Goal: Task Accomplishment & Management: Manage account settings

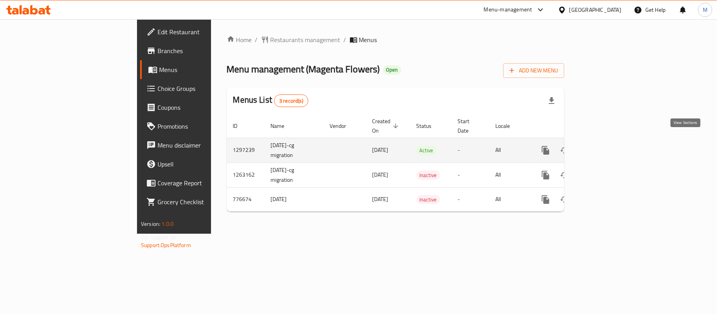
click at [608, 146] on icon "enhanced table" at bounding box center [602, 150] width 9 height 9
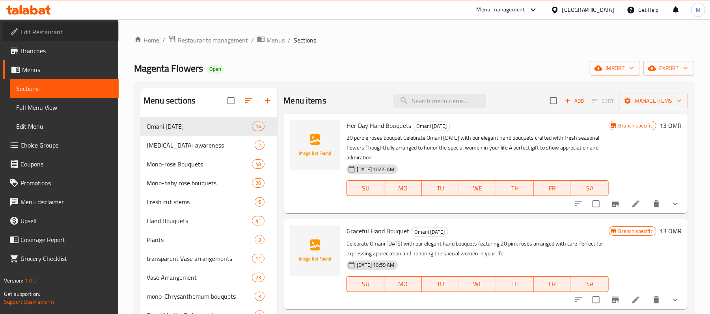
click at [29, 34] on span "Edit Restaurant" at bounding box center [66, 31] width 92 height 9
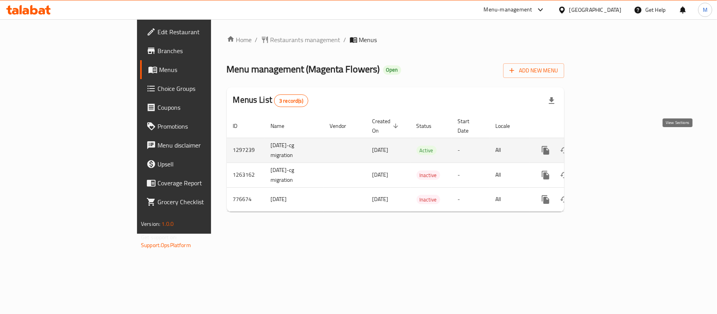
click at [608, 146] on icon "enhanced table" at bounding box center [602, 150] width 9 height 9
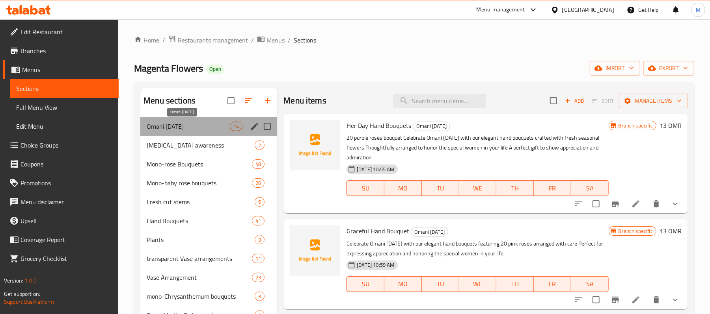
click at [187, 125] on span "Omani [DATE]" at bounding box center [188, 126] width 83 height 9
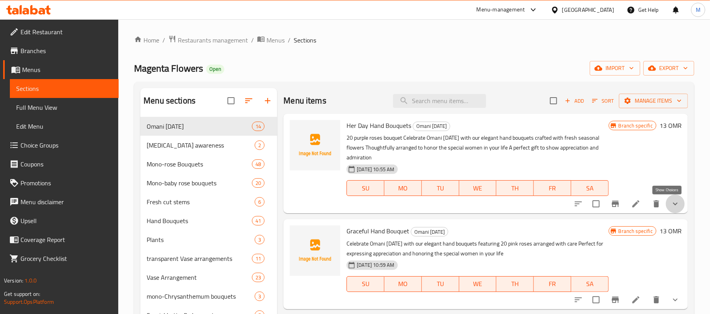
click at [671, 208] on icon "show more" at bounding box center [674, 203] width 9 height 9
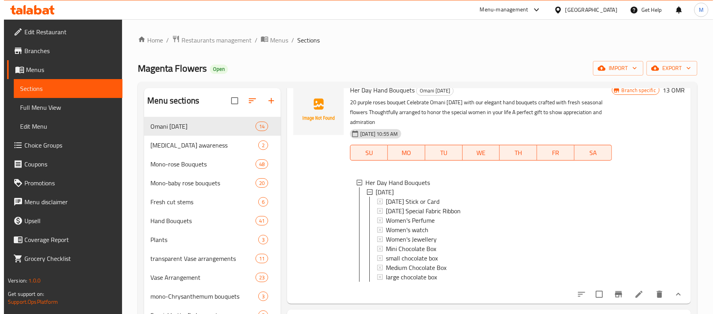
scroll to position [52, 0]
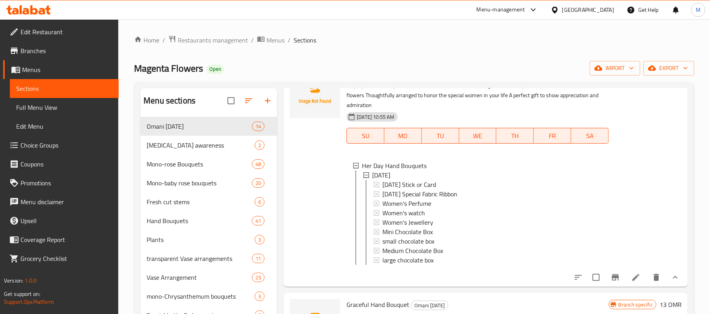
click at [611, 281] on icon "Branch-specific-item" at bounding box center [614, 278] width 7 height 6
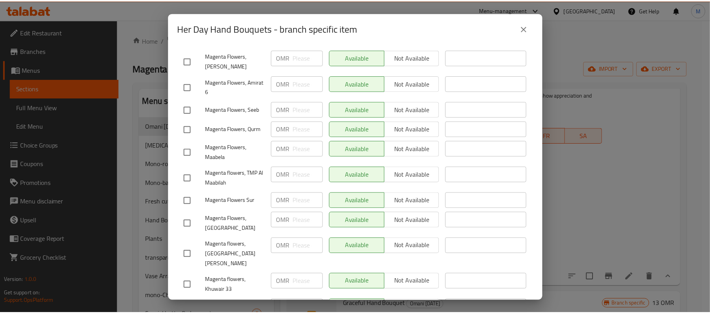
scroll to position [355, 0]
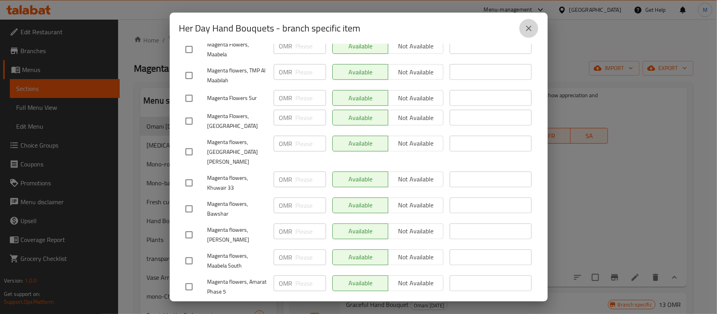
click at [522, 28] on button "close" at bounding box center [529, 28] width 19 height 19
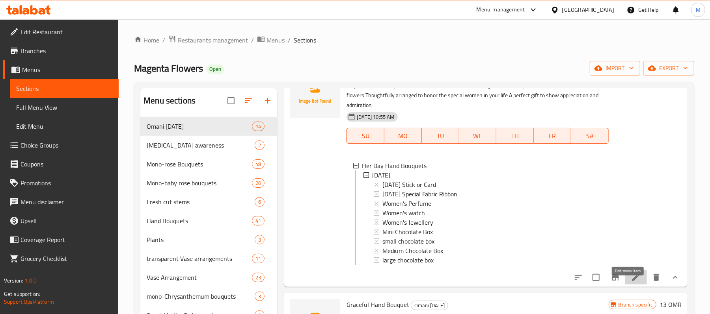
click at [632, 281] on icon at bounding box center [635, 277] width 7 height 7
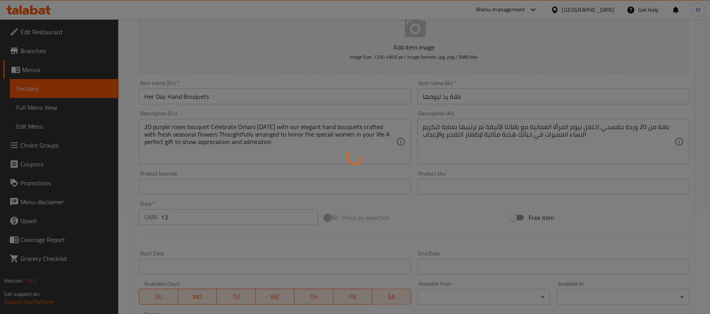
scroll to position [256, 0]
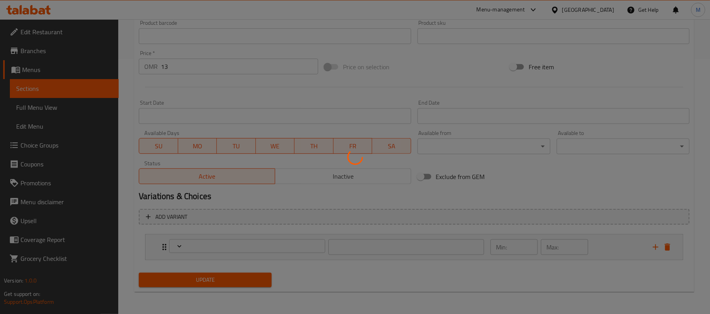
type input "إضافات يوم المرأة العمانية"
type input "0"
type input "1"
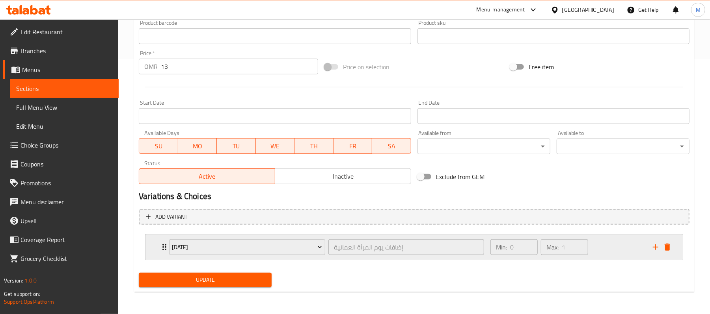
click at [606, 251] on div "Min: 0 ​ Max: 1 ​" at bounding box center [566, 247] width 162 height 25
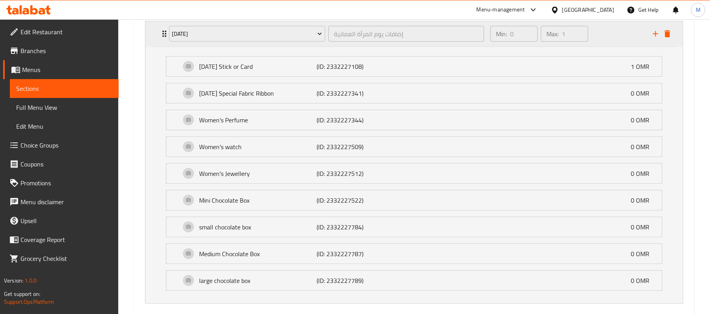
scroll to position [358, 0]
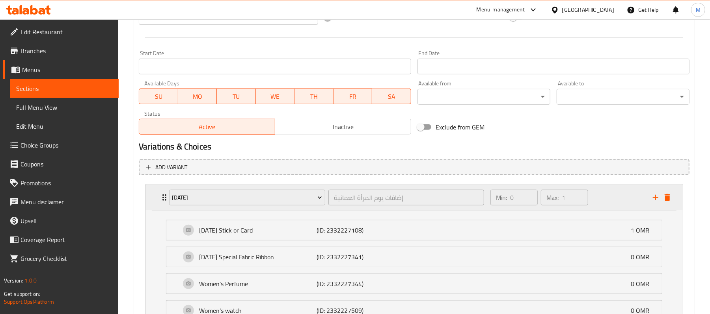
click at [611, 195] on div "Min: 0 ​ Max: 1 ​" at bounding box center [566, 197] width 162 height 25
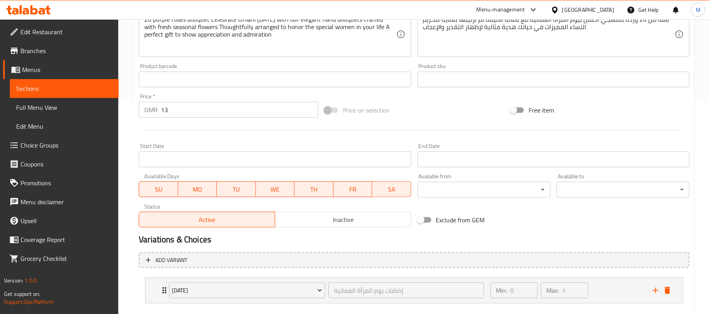
scroll to position [256, 0]
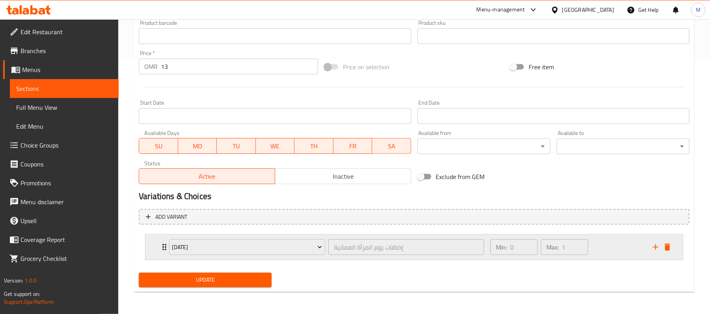
click at [602, 246] on div "Min: 0 ​ Max: 1 ​" at bounding box center [566, 247] width 162 height 25
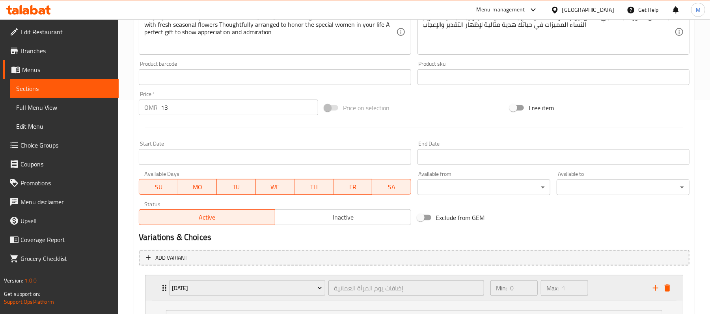
scroll to position [305, 0]
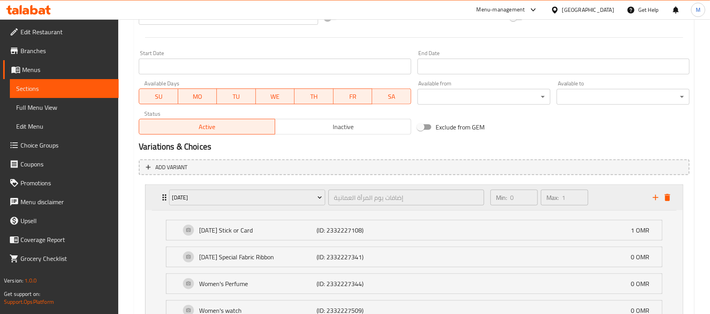
click at [610, 197] on div "Min: 0 ​ Max: 1 ​" at bounding box center [566, 197] width 162 height 25
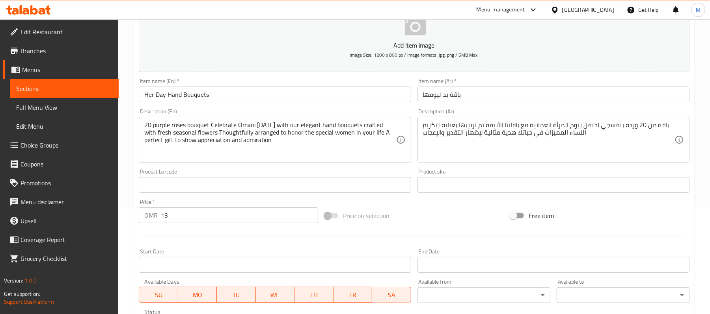
scroll to position [0, 0]
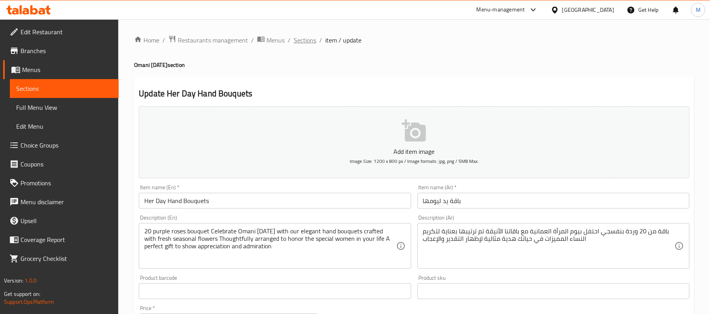
click at [303, 40] on span "Sections" at bounding box center [305, 39] width 22 height 9
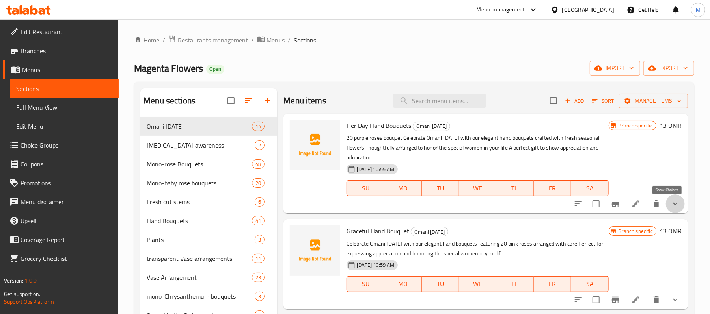
click at [670, 205] on icon "show more" at bounding box center [674, 203] width 9 height 9
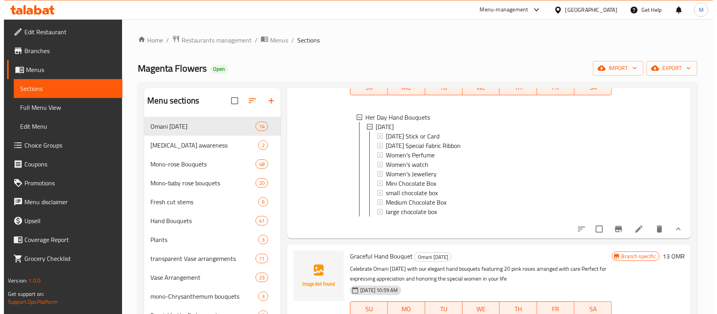
scroll to position [105, 0]
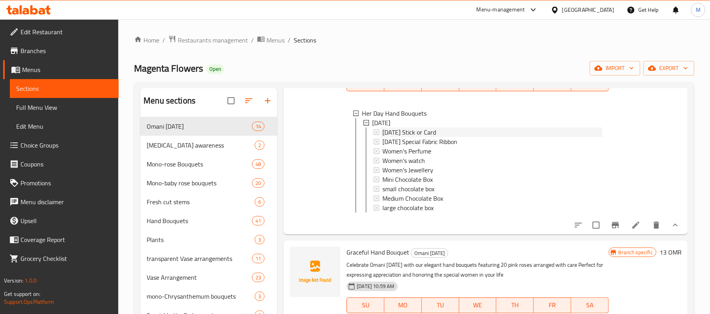
click at [416, 132] on span "[DATE] Stick or Card" at bounding box center [409, 132] width 54 height 9
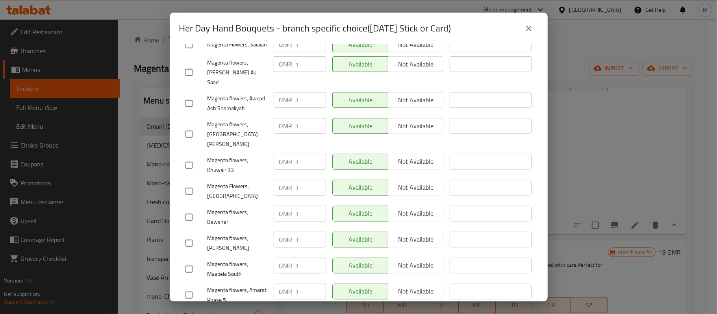
scroll to position [355, 0]
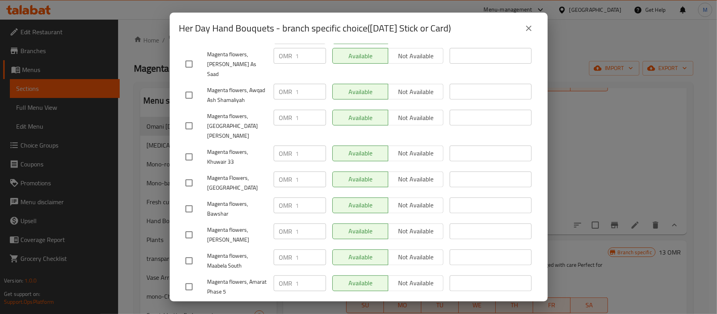
click at [528, 27] on icon "close" at bounding box center [529, 29] width 6 height 6
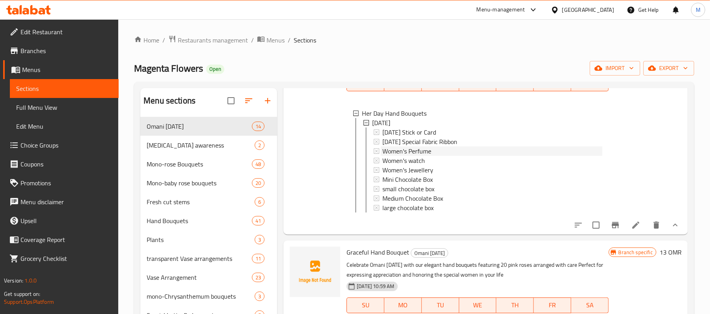
click at [410, 148] on span "Women's Perfume" at bounding box center [406, 151] width 49 height 9
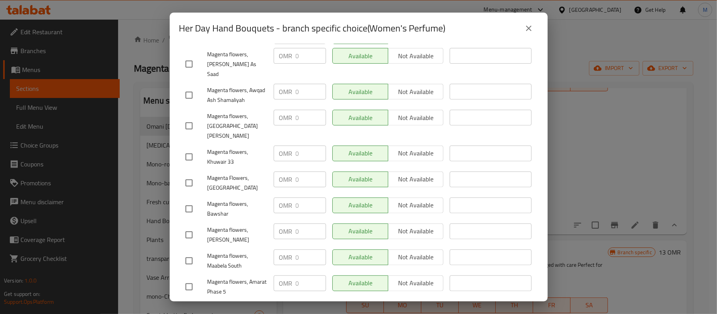
click at [528, 27] on icon "close" at bounding box center [529, 29] width 6 height 6
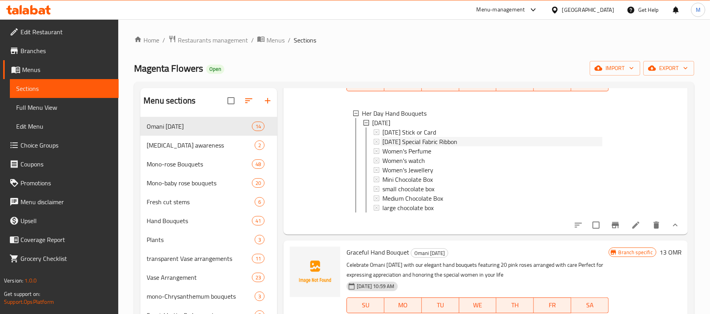
click at [413, 140] on span "[DATE] Special Fabric Ribbon" at bounding box center [419, 141] width 75 height 9
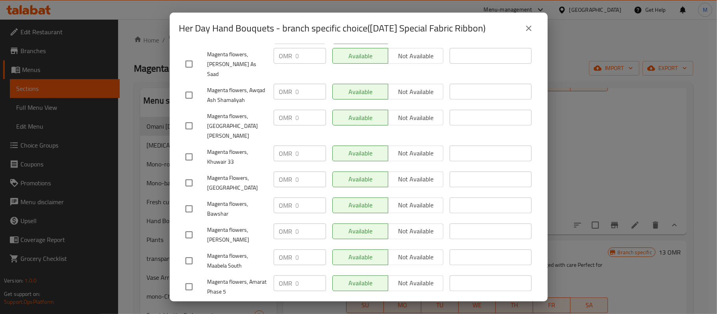
click at [526, 29] on icon "close" at bounding box center [528, 28] width 9 height 9
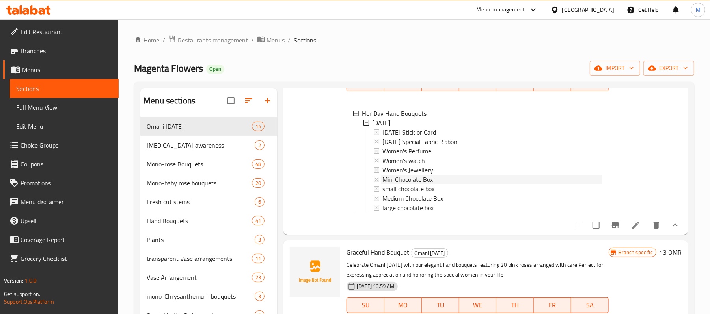
click at [415, 177] on span "Mini Chocolate Box" at bounding box center [407, 179] width 50 height 9
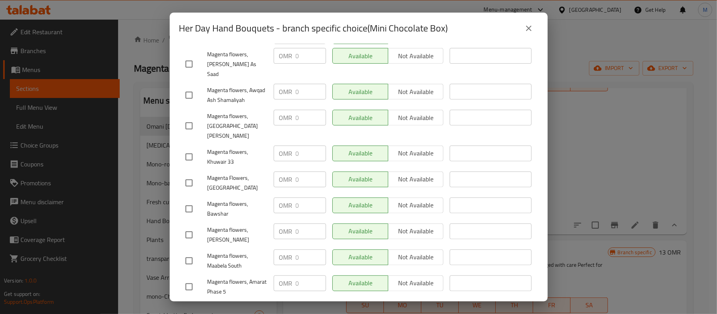
click at [529, 26] on icon "close" at bounding box center [528, 28] width 9 height 9
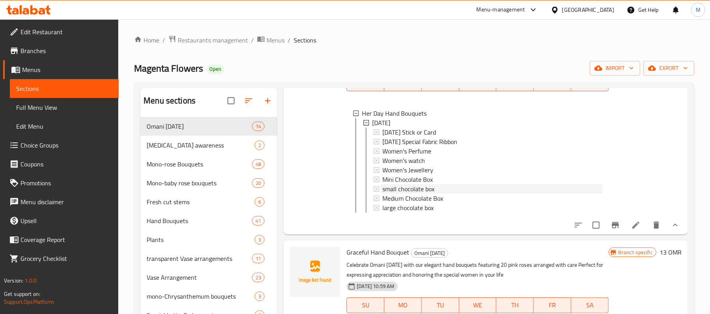
click at [411, 187] on span "small chocolate box" at bounding box center [408, 188] width 52 height 9
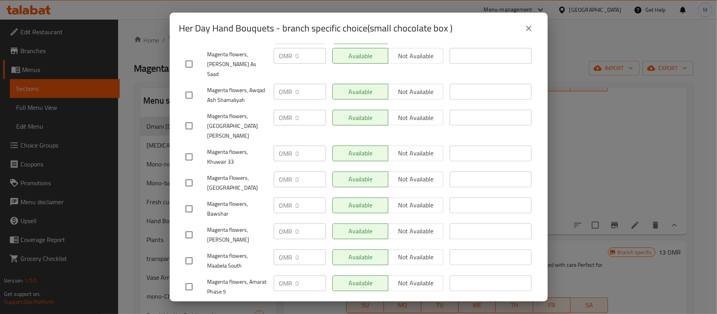
click at [526, 26] on icon "close" at bounding box center [528, 28] width 9 height 9
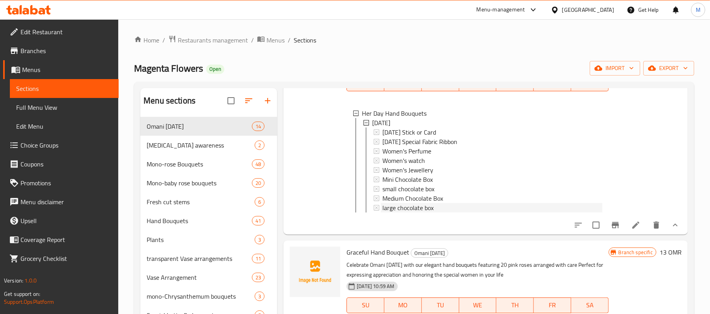
click at [418, 203] on span "large chocolate box" at bounding box center [407, 207] width 51 height 9
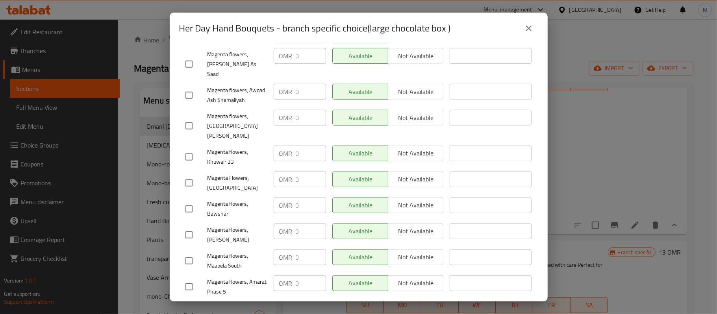
click at [527, 29] on icon "close" at bounding box center [528, 28] width 9 height 9
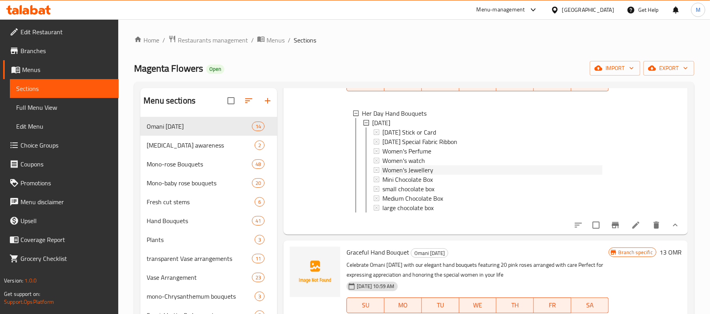
click at [411, 165] on span "Women's Jewellery" at bounding box center [407, 169] width 51 height 9
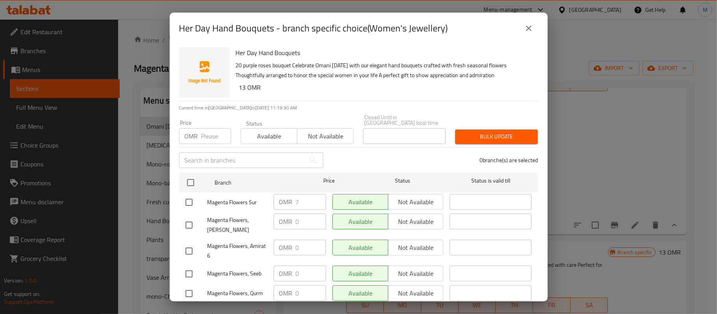
click at [530, 27] on icon "close" at bounding box center [529, 29] width 6 height 6
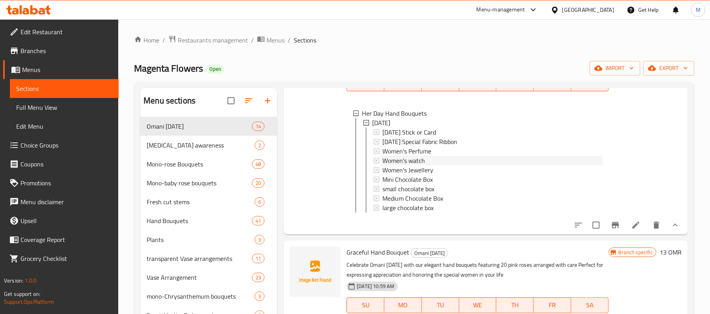
click at [409, 158] on span "Women's watch" at bounding box center [403, 160] width 43 height 9
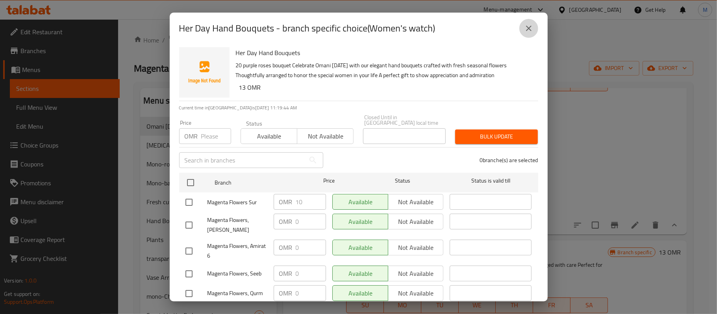
click at [525, 32] on icon "close" at bounding box center [528, 28] width 9 height 9
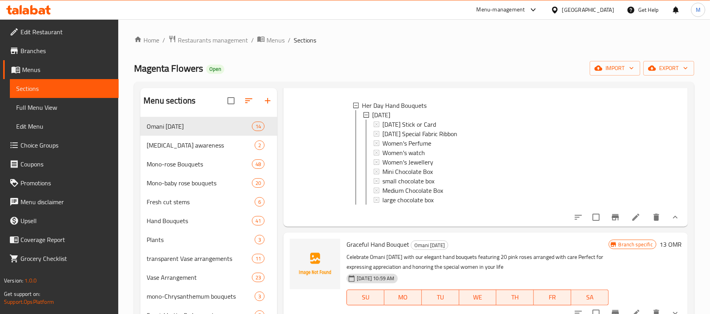
scroll to position [210, 0]
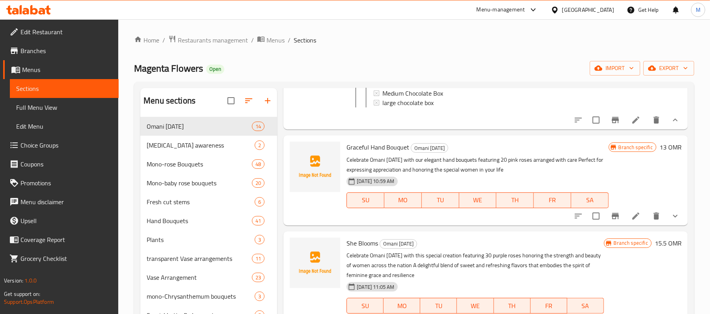
click at [632, 124] on icon at bounding box center [635, 120] width 7 height 7
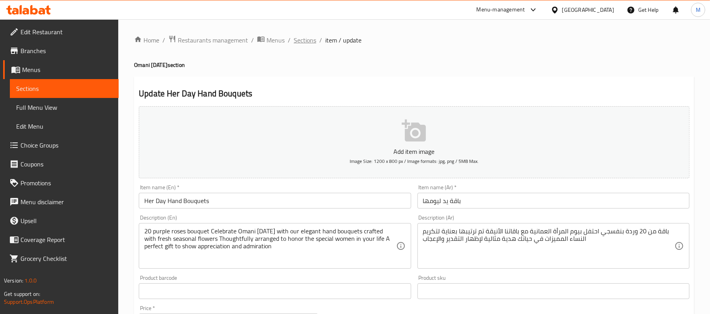
click at [305, 39] on span "Sections" at bounding box center [305, 39] width 22 height 9
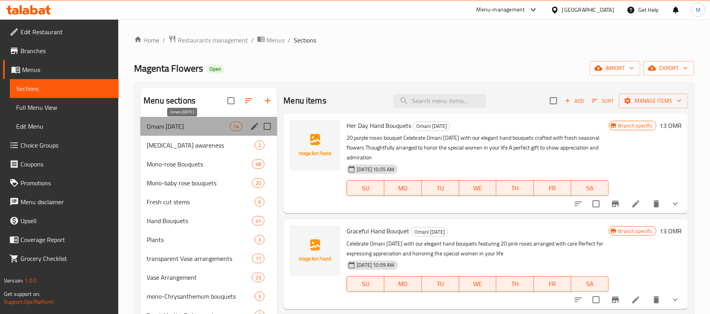
click at [193, 128] on span "Omani [DATE]" at bounding box center [188, 126] width 83 height 9
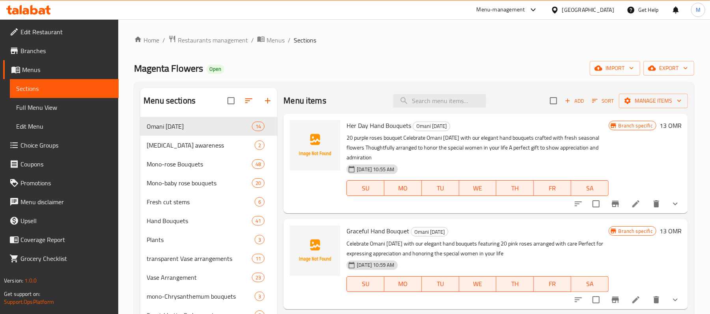
click at [150, 73] on span "Magenta Flowers" at bounding box center [168, 68] width 69 height 18
copy span "Magenta Flowers"
click at [46, 54] on span "Branches" at bounding box center [66, 50] width 92 height 9
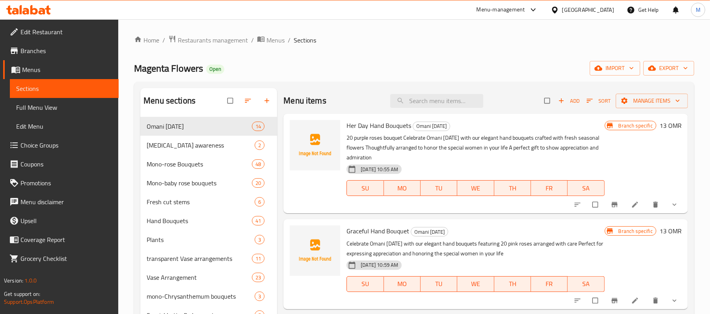
click at [525, 8] on div "Menu-management" at bounding box center [500, 9] width 48 height 9
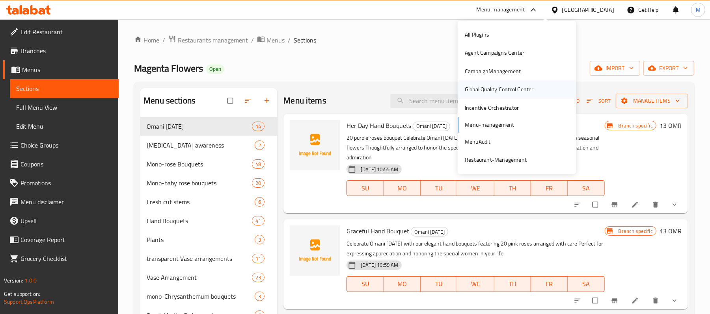
click at [489, 91] on div "Global Quality Control Center" at bounding box center [498, 89] width 69 height 9
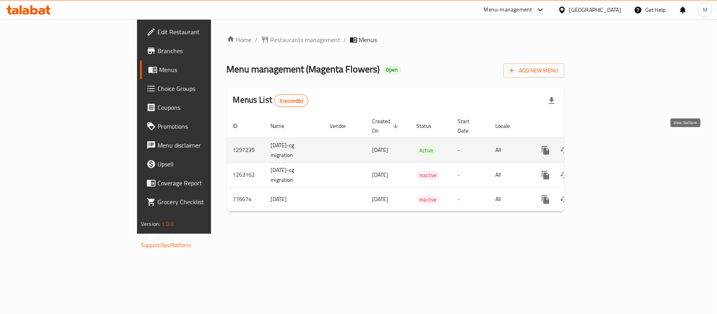
click at [608, 146] on icon "enhanced table" at bounding box center [602, 150] width 9 height 9
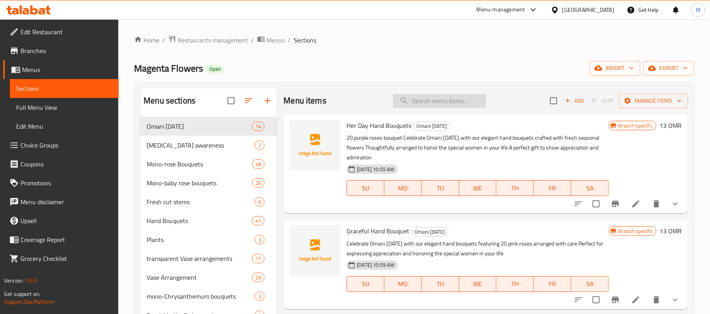
click at [466, 101] on input "search" at bounding box center [439, 101] width 93 height 14
paste input "She Blooms"
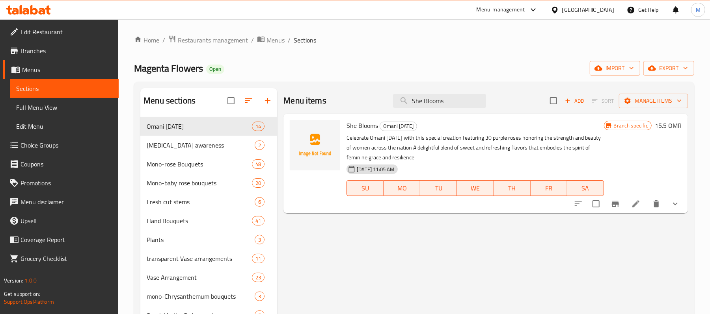
type input "She Blooms"
click at [36, 56] on span "Branches" at bounding box center [66, 50] width 92 height 9
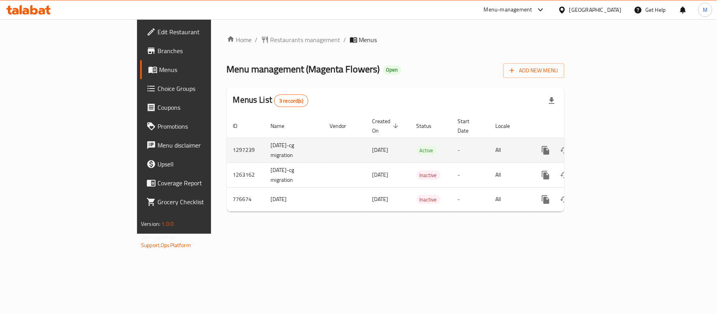
click at [608, 146] on icon "enhanced table" at bounding box center [602, 150] width 9 height 9
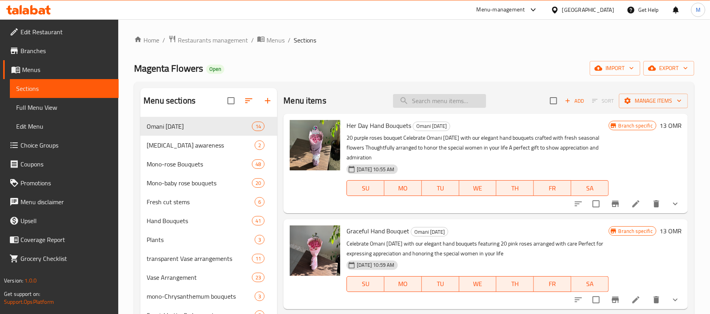
click at [430, 102] on input "search" at bounding box center [439, 101] width 93 height 14
paste input "Her moment with women’s day Ribbon"
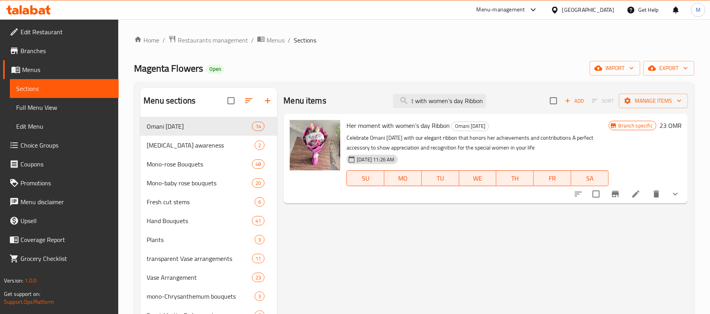
type input "Her moment with women’s day Ribbon"
click at [637, 196] on icon at bounding box center [635, 194] width 9 height 9
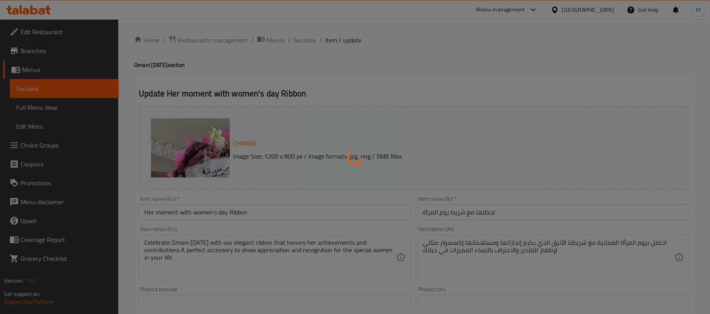
type input "إضافات يوم المرأة العمانية"
type input "0"
type input "1"
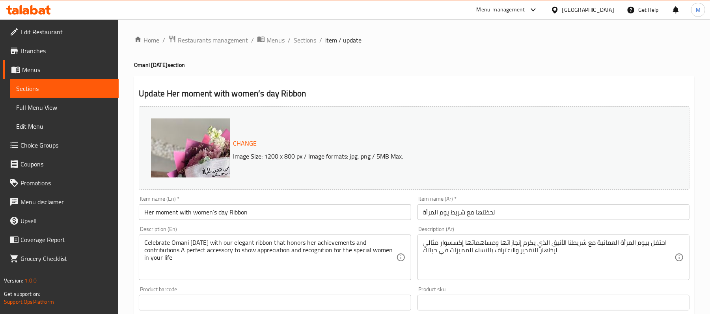
click at [308, 39] on span "Sections" at bounding box center [305, 39] width 22 height 9
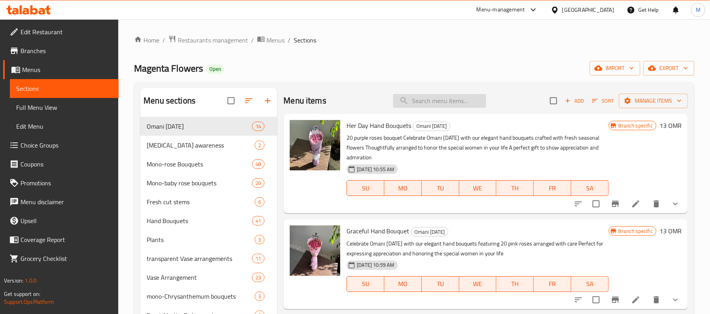
click at [452, 101] on input "search" at bounding box center [439, 101] width 93 height 14
paste input "2331101490"
type input "2331101490"
paste input "Her moment with women’s day Ribbon"
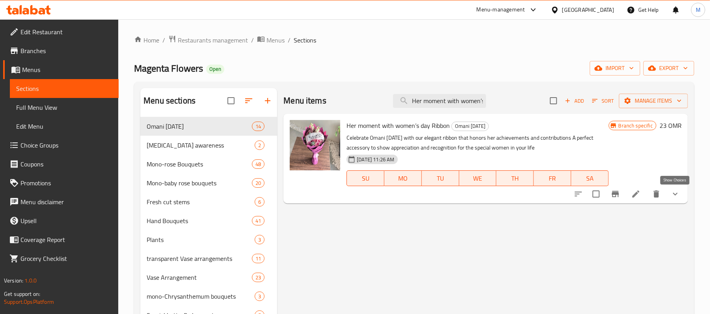
click at [676, 195] on icon "show more" at bounding box center [674, 194] width 9 height 9
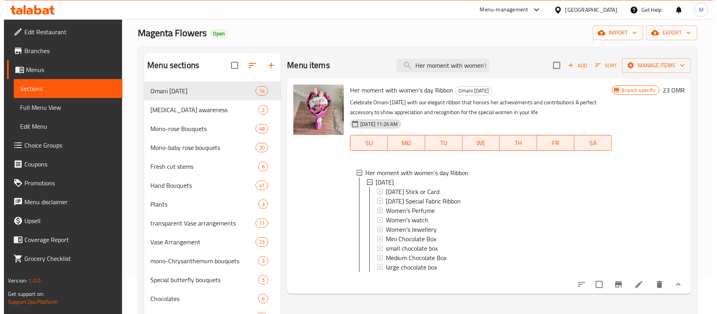
scroll to position [52, 0]
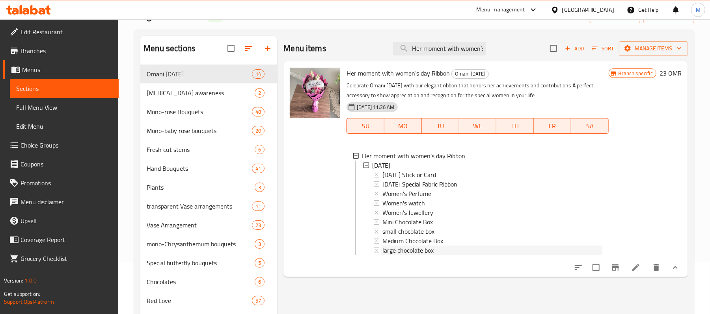
click at [424, 251] on span "large chocolate box" at bounding box center [407, 250] width 51 height 9
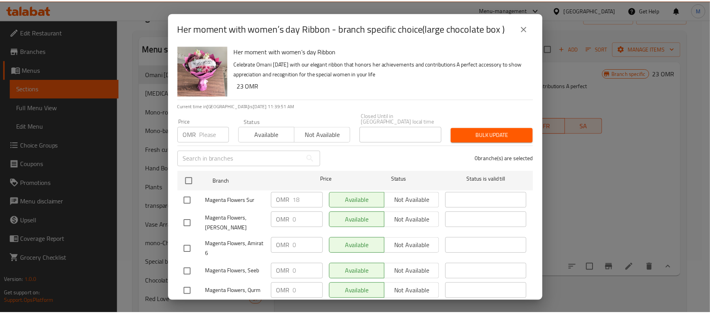
scroll to position [0, 0]
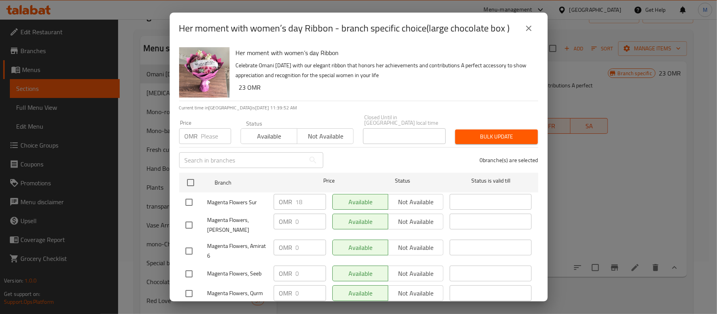
click at [527, 24] on icon "close" at bounding box center [528, 28] width 9 height 9
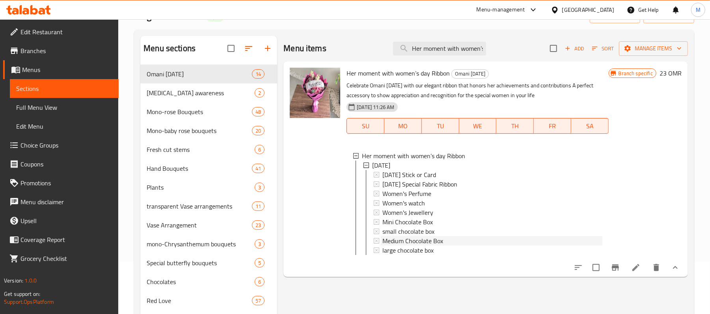
click at [416, 242] on span "Medium Chocolate Box" at bounding box center [412, 240] width 61 height 9
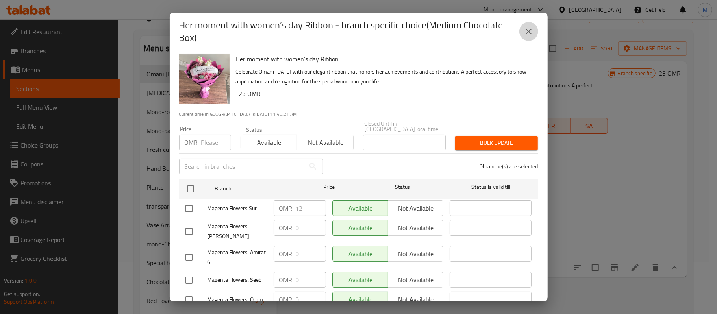
click at [526, 30] on icon "close" at bounding box center [528, 31] width 9 height 9
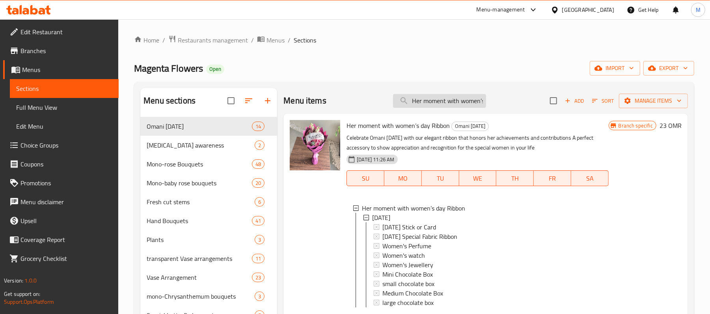
click at [437, 102] on input "Her moment with women’s day Ribbon" at bounding box center [439, 101] width 93 height 14
paste input "Moment"
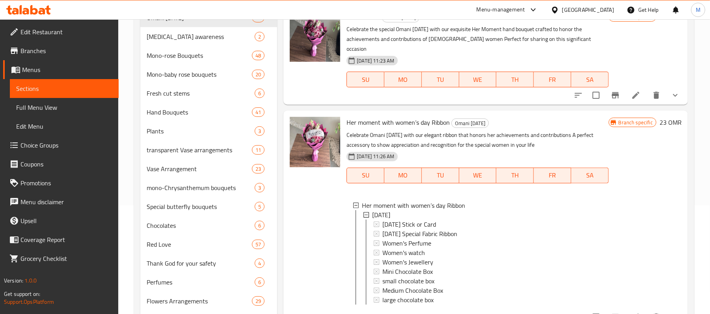
scroll to position [52, 0]
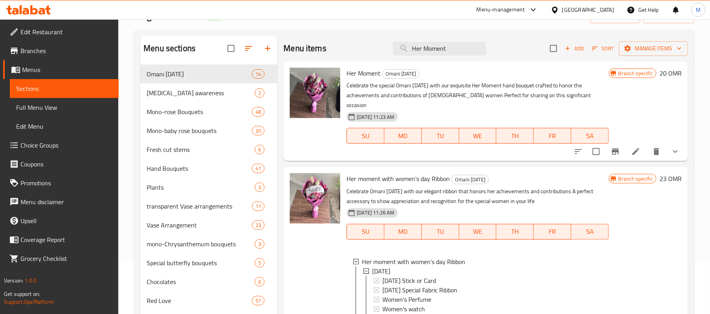
type input "Her Moment"
click at [680, 142] on button "show more" at bounding box center [674, 151] width 19 height 19
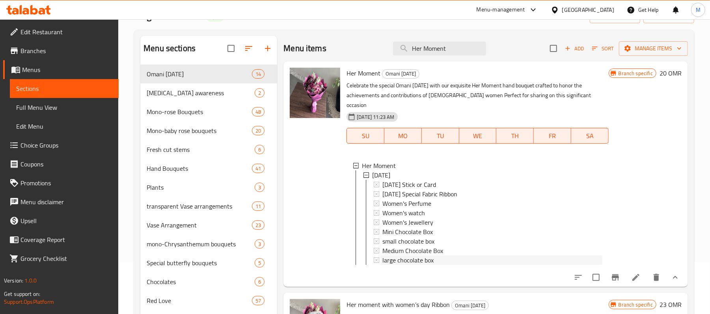
click at [423, 256] on span "large chocolate box" at bounding box center [407, 260] width 51 height 9
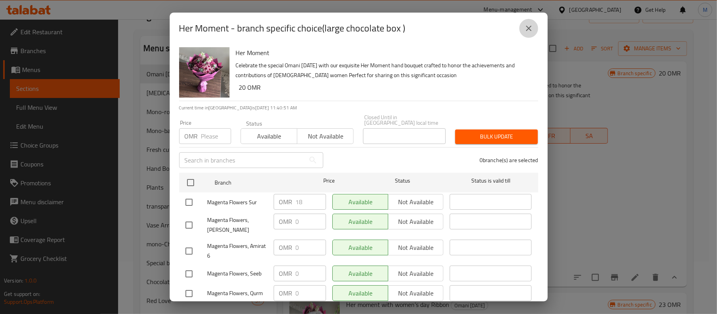
click at [530, 23] on button "close" at bounding box center [529, 28] width 19 height 19
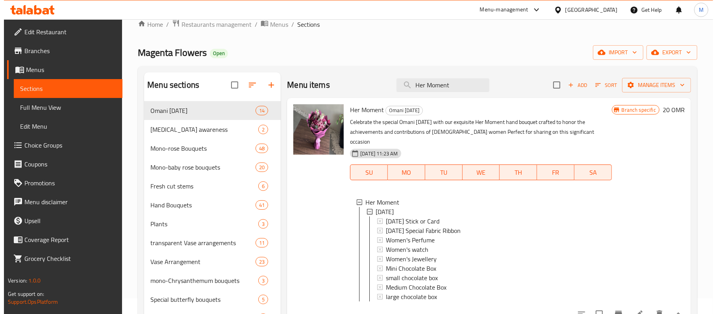
scroll to position [0, 0]
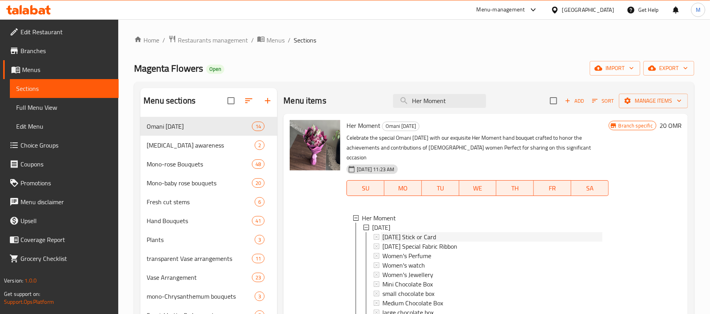
click at [436, 232] on span "[DATE] Stick or Card" at bounding box center [409, 236] width 54 height 9
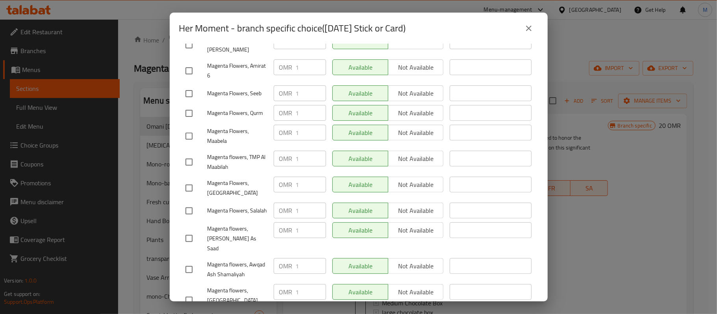
scroll to position [355, 0]
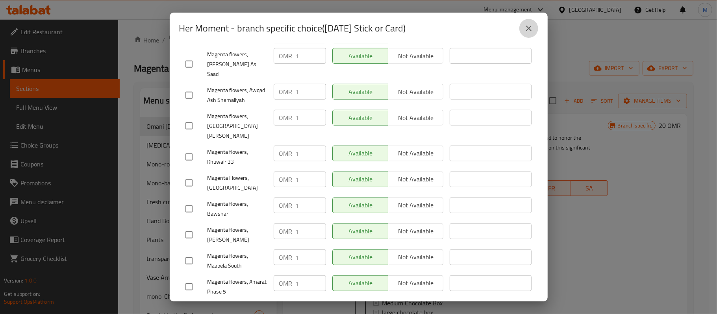
click at [524, 33] on button "close" at bounding box center [529, 28] width 19 height 19
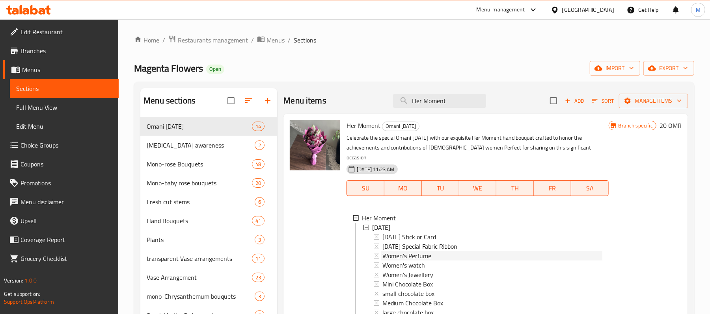
click at [418, 251] on span "Women's Perfume" at bounding box center [406, 255] width 49 height 9
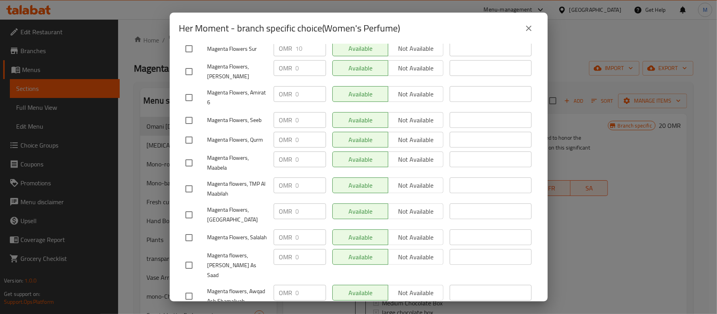
scroll to position [40, 0]
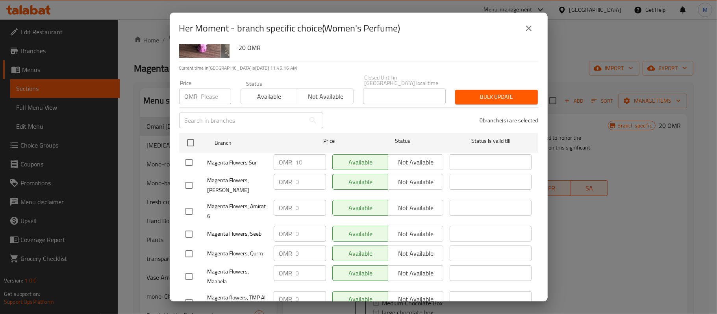
click at [533, 31] on button "close" at bounding box center [529, 28] width 19 height 19
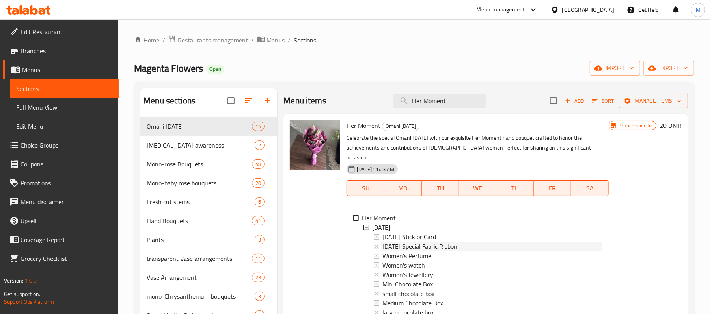
click at [435, 242] on span "[DATE] Special Fabric Ribbon" at bounding box center [419, 246] width 75 height 9
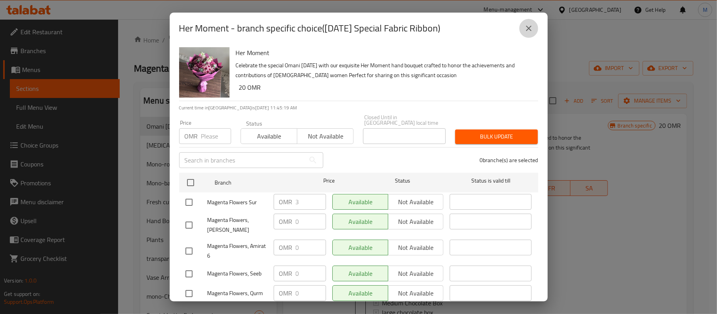
click at [528, 24] on icon "close" at bounding box center [528, 28] width 9 height 9
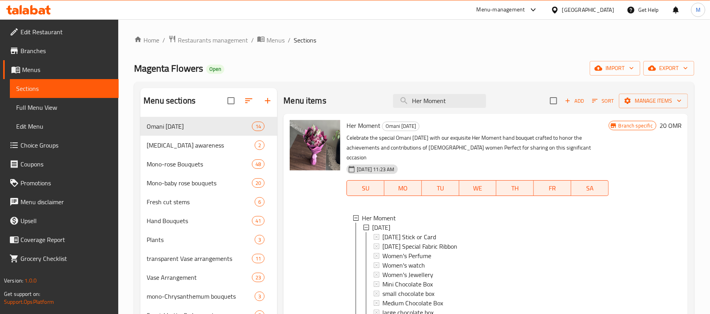
click at [45, 67] on span "Menus" at bounding box center [67, 69] width 90 height 9
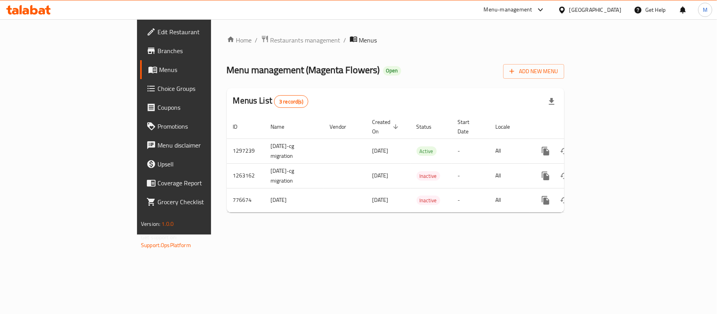
click at [158, 48] on span "Branches" at bounding box center [204, 50] width 93 height 9
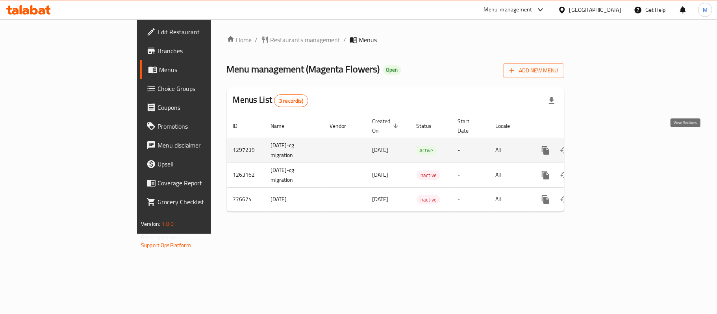
click at [608, 146] on icon "enhanced table" at bounding box center [602, 150] width 9 height 9
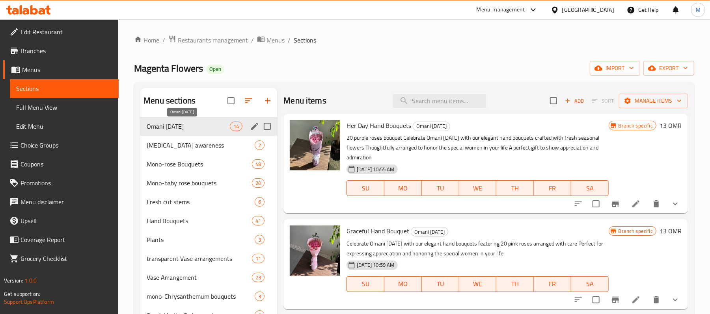
click at [182, 125] on span "Omani [DATE]" at bounding box center [188, 126] width 83 height 9
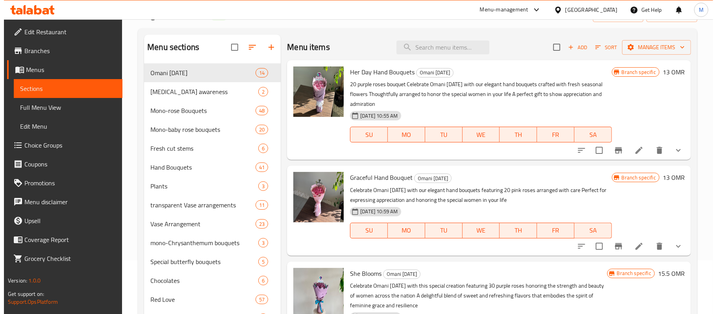
scroll to position [52, 0]
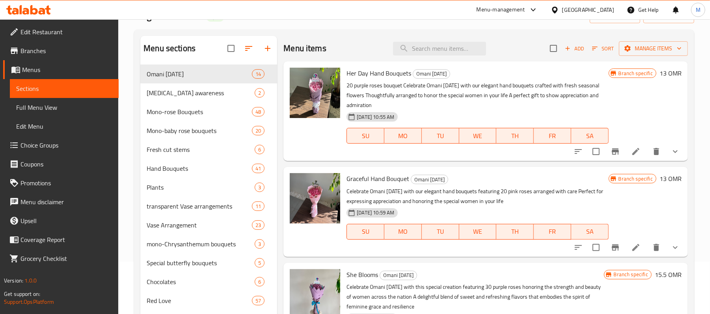
click at [670, 152] on icon "show more" at bounding box center [674, 151] width 9 height 9
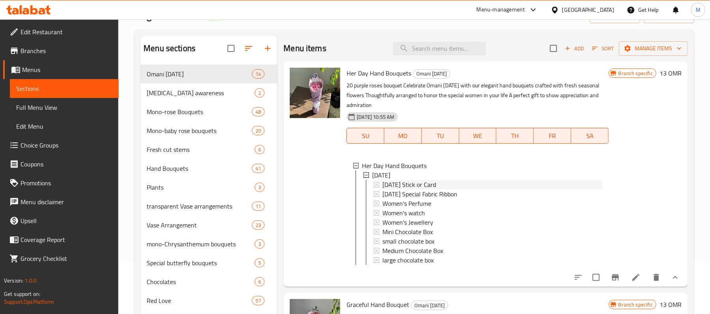
click at [414, 187] on span "[DATE] Stick or Card" at bounding box center [409, 184] width 54 height 9
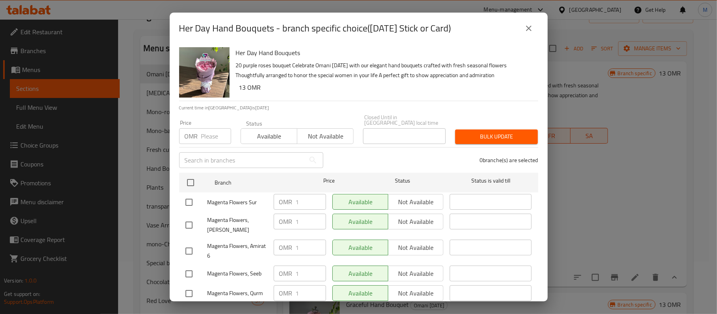
scroll to position [355, 0]
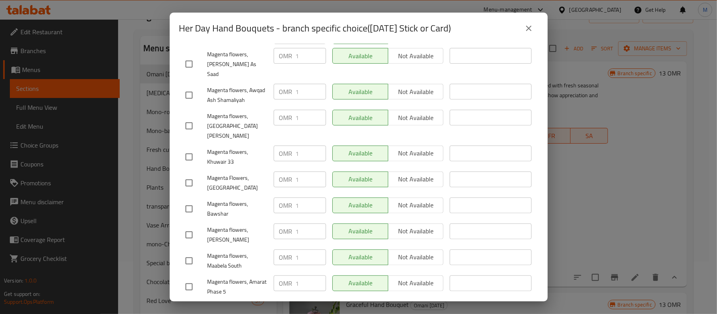
click at [529, 32] on icon "close" at bounding box center [528, 28] width 9 height 9
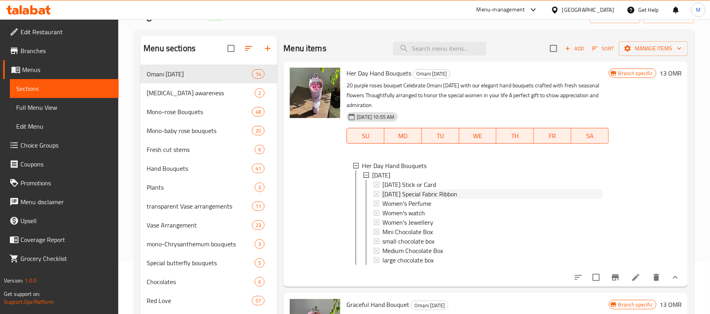
click at [417, 197] on span "[DATE] Special Fabric Ribbon" at bounding box center [419, 194] width 75 height 9
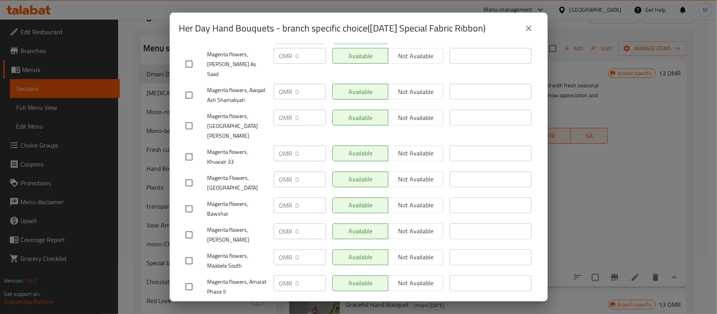
click at [528, 32] on icon "close" at bounding box center [528, 28] width 9 height 9
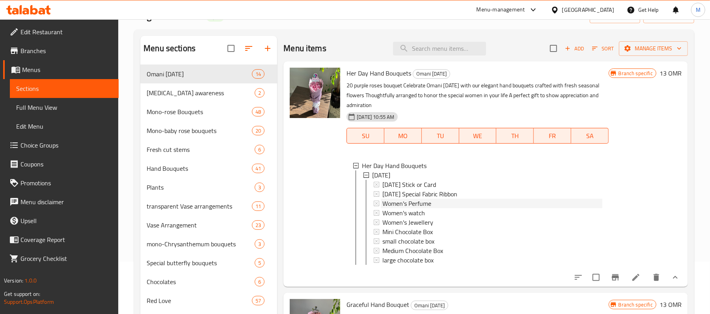
click at [412, 206] on span "Women's Perfume" at bounding box center [406, 203] width 49 height 9
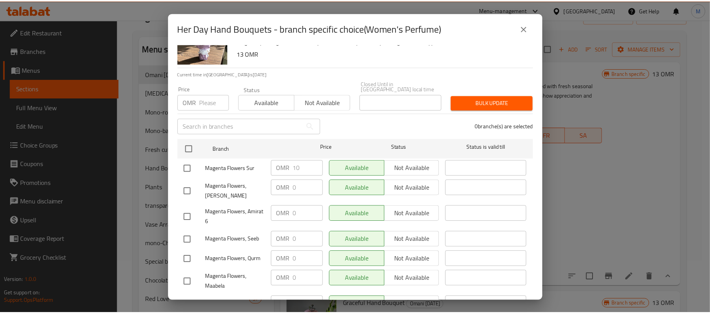
scroll to position [52, 0]
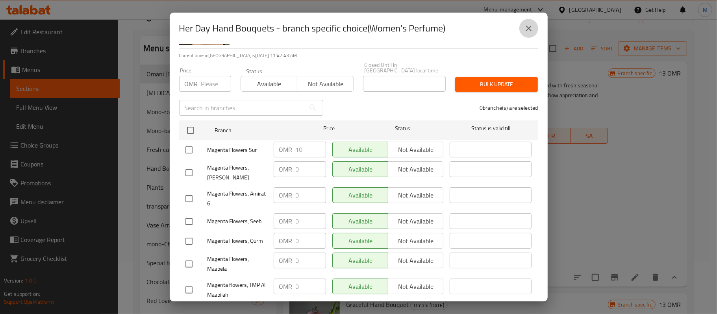
click at [530, 29] on icon "close" at bounding box center [529, 29] width 6 height 6
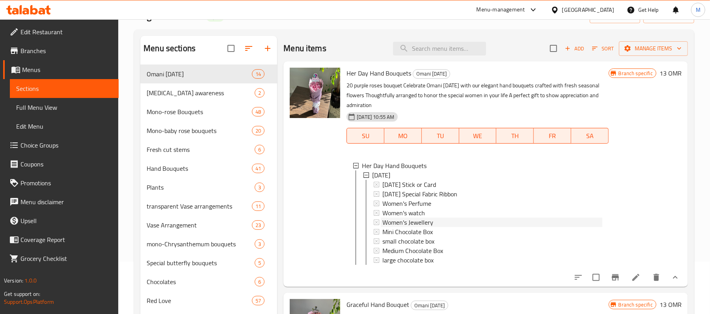
click at [414, 223] on span "Women's Jewellery" at bounding box center [407, 222] width 51 height 9
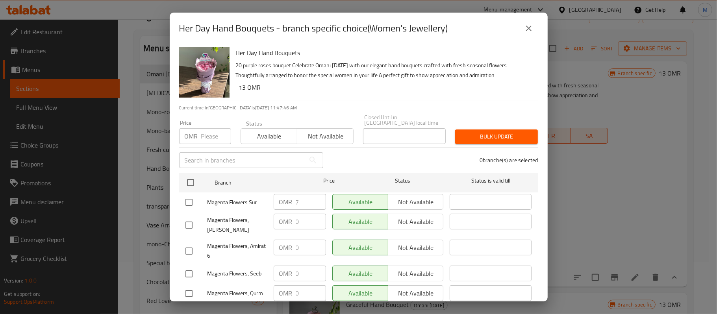
click at [528, 29] on icon "close" at bounding box center [529, 29] width 6 height 6
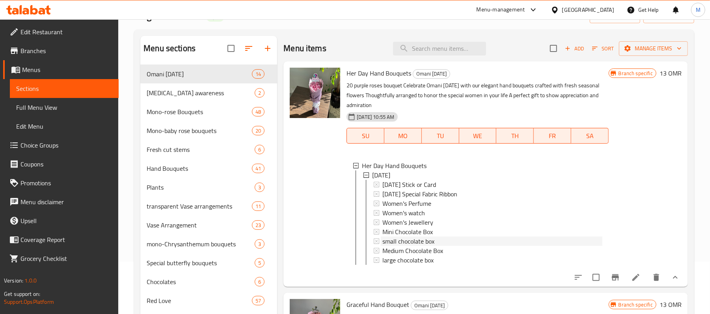
click at [414, 238] on span "small chocolate box" at bounding box center [408, 241] width 52 height 9
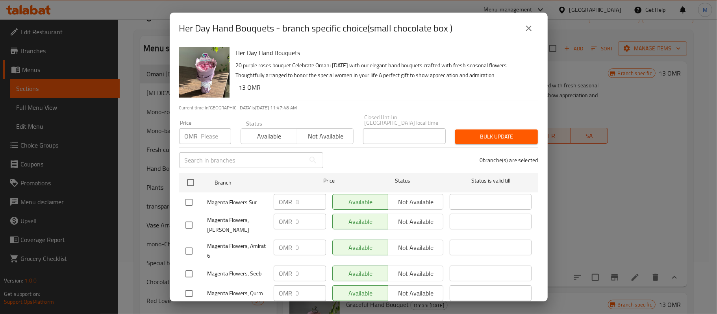
click at [531, 30] on icon "close" at bounding box center [529, 29] width 6 height 6
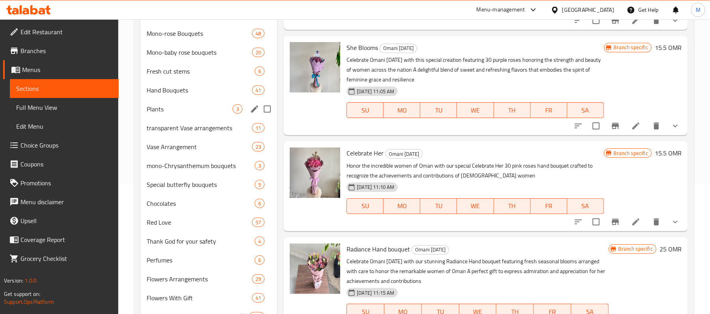
scroll to position [0, 0]
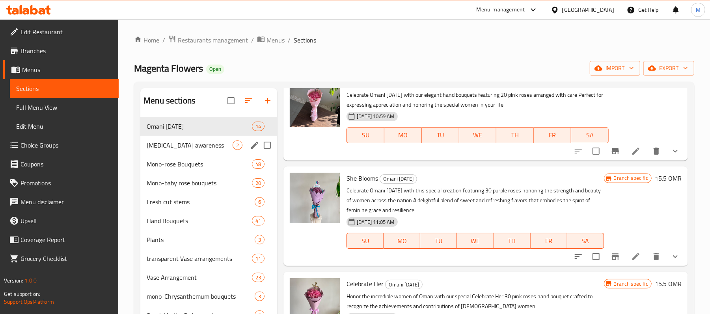
click at [199, 139] on div "Breast cancer awareness 2" at bounding box center [208, 145] width 137 height 19
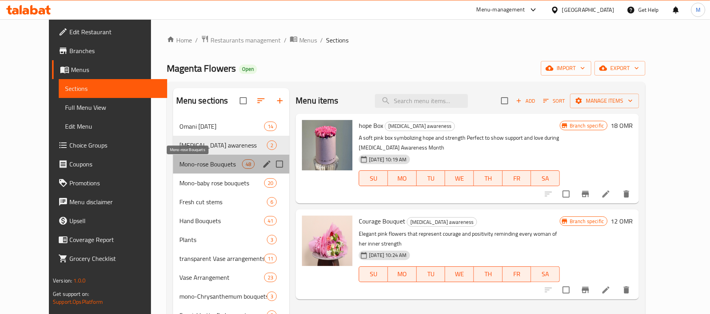
click at [193, 167] on span "Mono-rose Bouquets" at bounding box center [210, 164] width 63 height 9
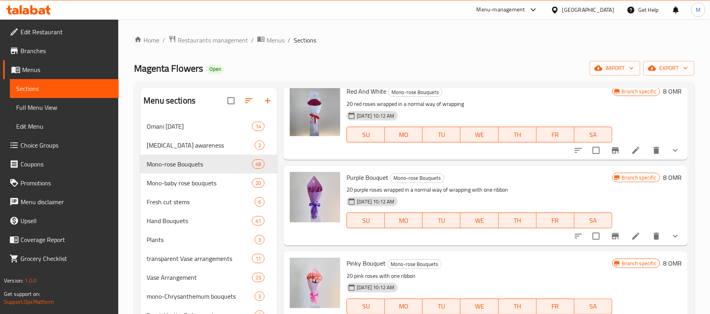
scroll to position [1523, 0]
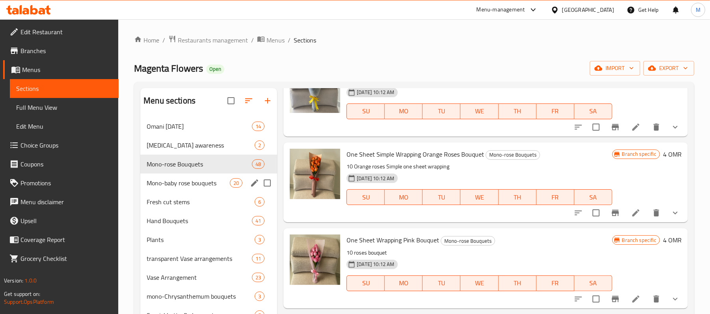
click at [173, 181] on span "Mono-baby rose bouquets" at bounding box center [188, 182] width 83 height 9
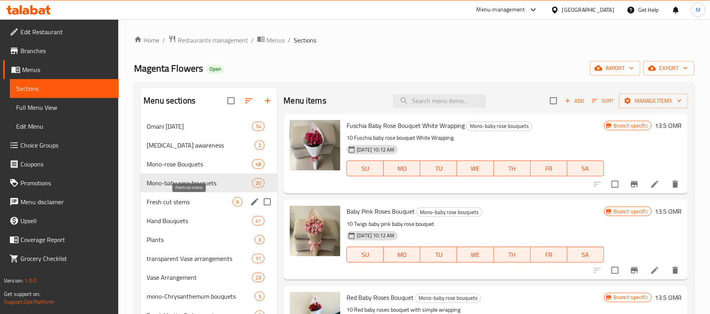
click at [169, 202] on span "Fresh cut stems" at bounding box center [190, 201] width 86 height 9
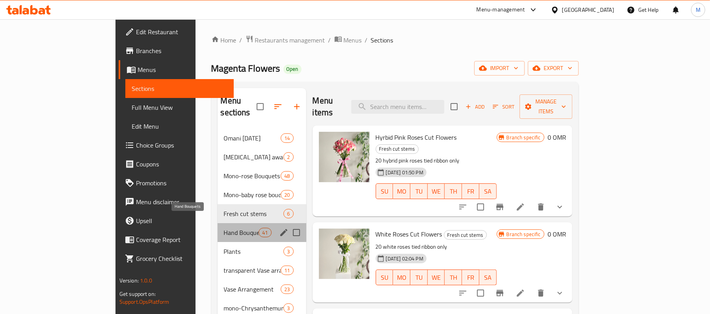
click at [224, 228] on span "Hand Bouquets" at bounding box center [241, 232] width 35 height 9
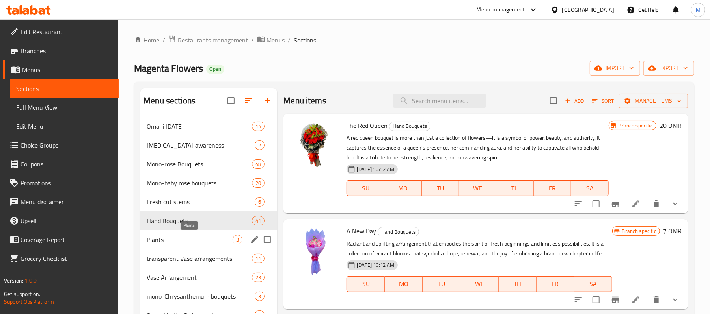
click at [173, 243] on span "Plants" at bounding box center [190, 239] width 86 height 9
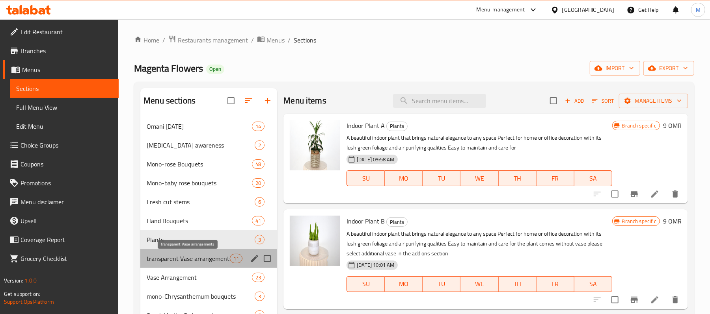
click at [172, 259] on span "transparent Vase arrangements" at bounding box center [188, 258] width 83 height 9
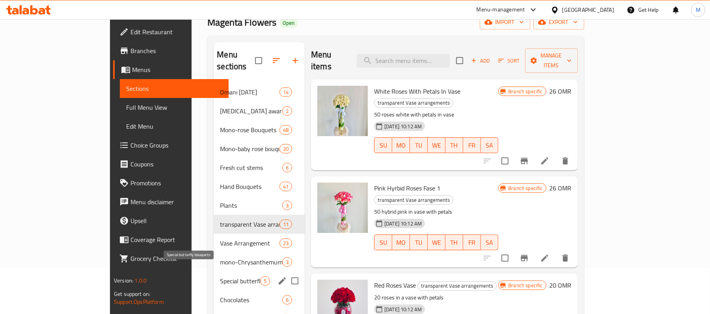
scroll to position [105, 0]
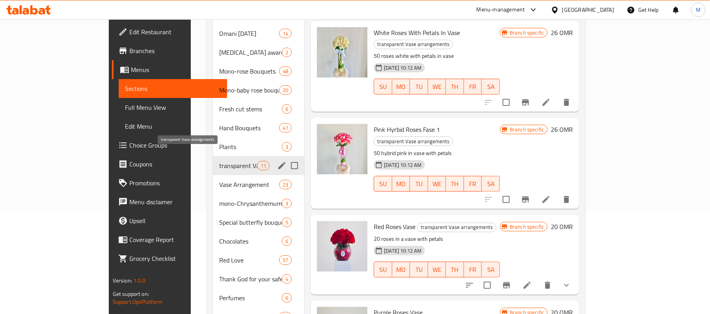
click at [219, 161] on span "transparent Vase arrangements" at bounding box center [238, 165] width 38 height 9
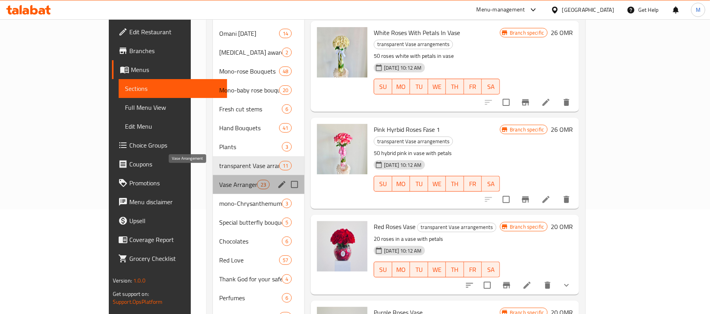
click at [219, 180] on span "Vase Arrangement" at bounding box center [238, 184] width 38 height 9
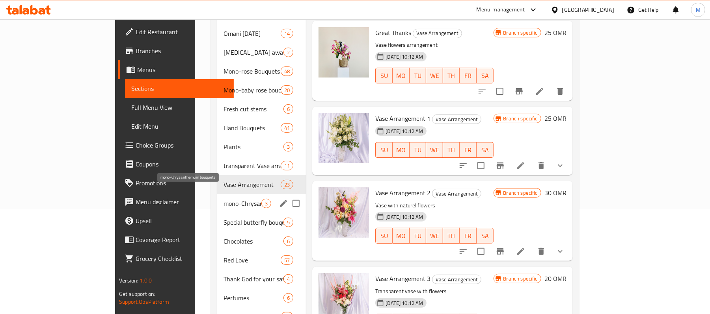
click at [223, 199] on span "mono-Chrysanthemum bouquets" at bounding box center [242, 203] width 38 height 9
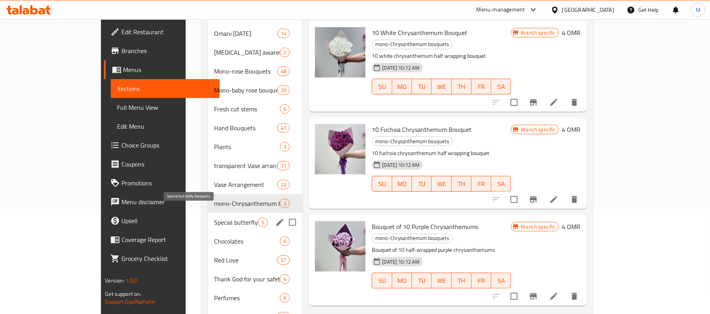
click at [214, 218] on span "Special butterfly bouquets" at bounding box center [236, 222] width 44 height 9
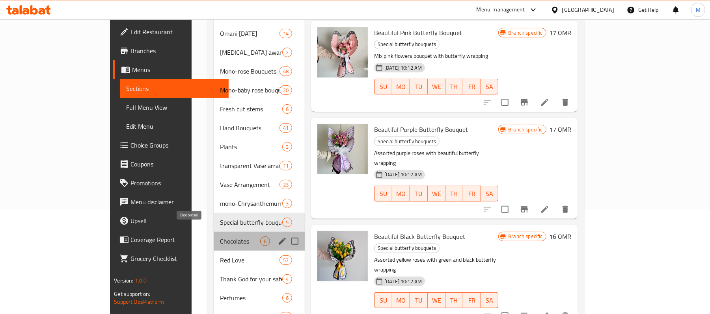
click at [220, 237] on span "Chocolates" at bounding box center [240, 241] width 40 height 9
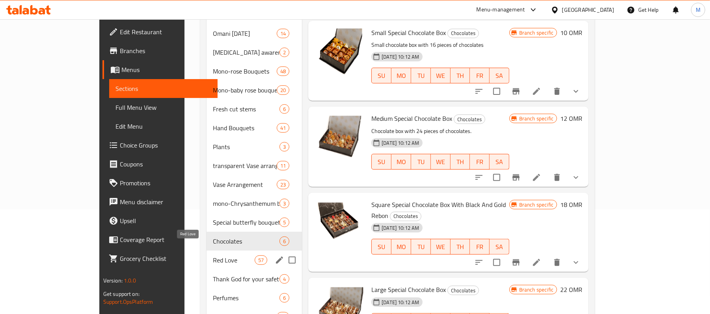
click at [213, 256] on span "Red Love" at bounding box center [234, 260] width 42 height 9
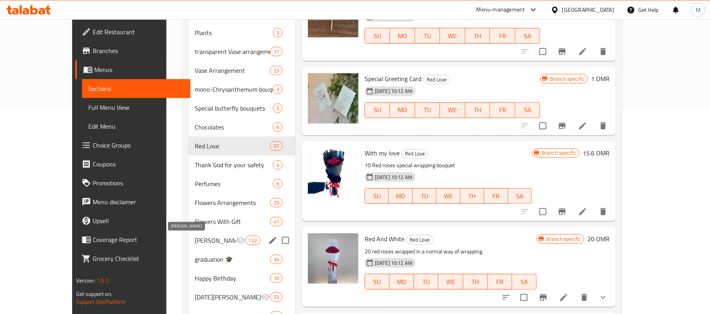
scroll to position [210, 0]
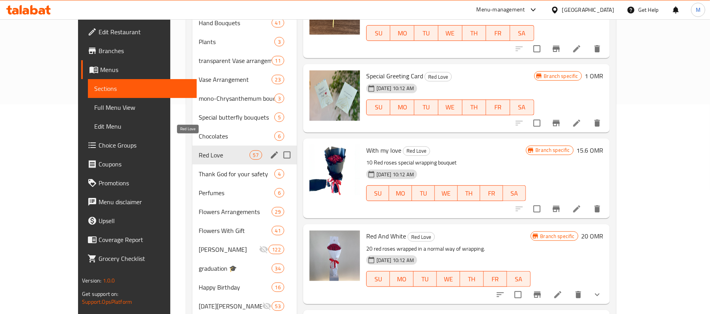
click at [199, 150] on span "Red Love" at bounding box center [224, 154] width 50 height 9
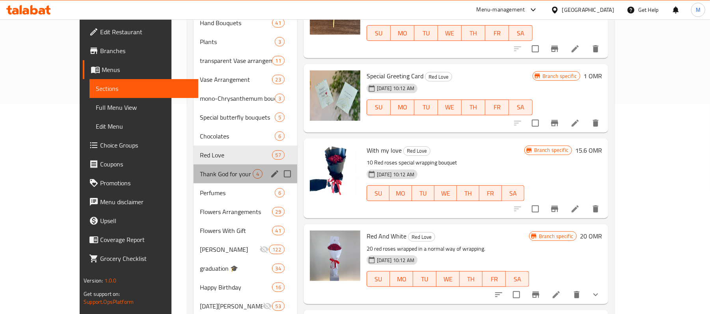
click at [193, 165] on div "Thank God for your safety 4" at bounding box center [245, 174] width 104 height 19
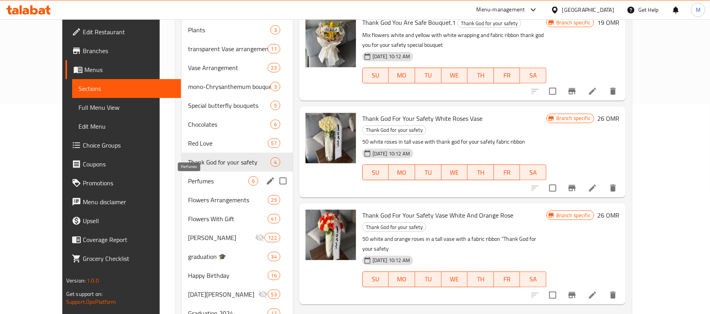
click at [188, 182] on span "Perfumes" at bounding box center [218, 181] width 60 height 9
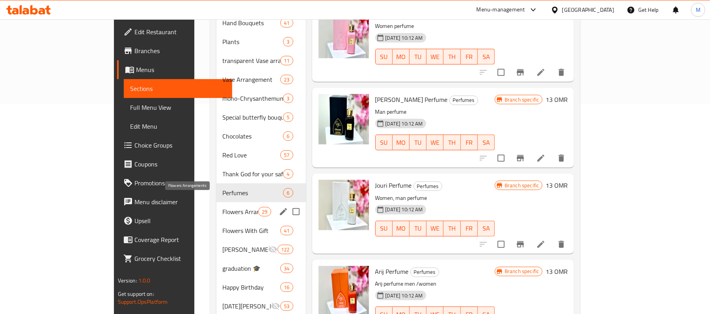
click at [223, 207] on span "Flowers Arrangements" at bounding box center [241, 211] width 36 height 9
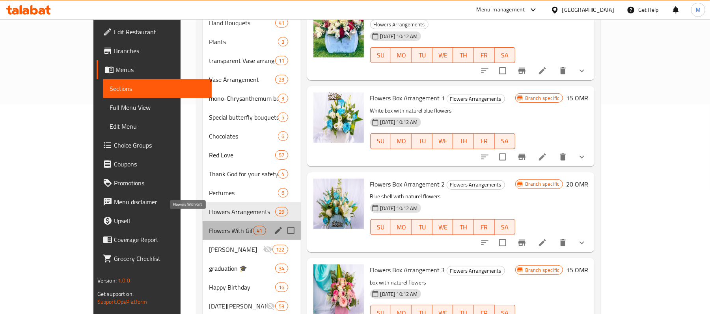
click at [209, 226] on span "Flowers With Gift" at bounding box center [231, 230] width 44 height 9
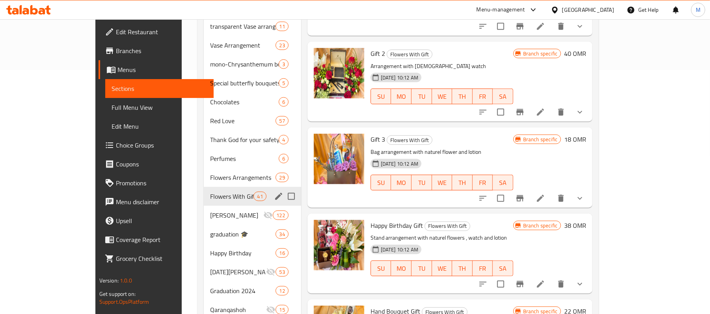
scroll to position [262, 0]
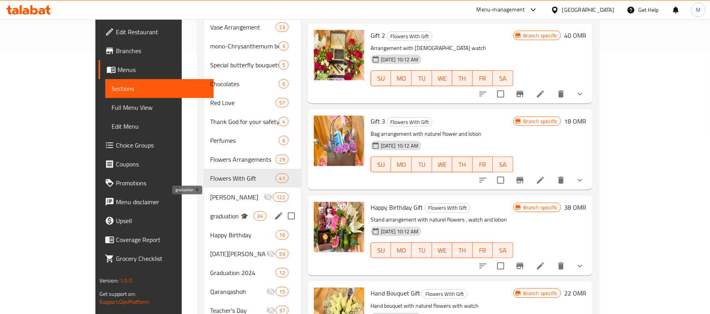
click at [210, 212] on span "graduation 🎓" at bounding box center [231, 216] width 43 height 9
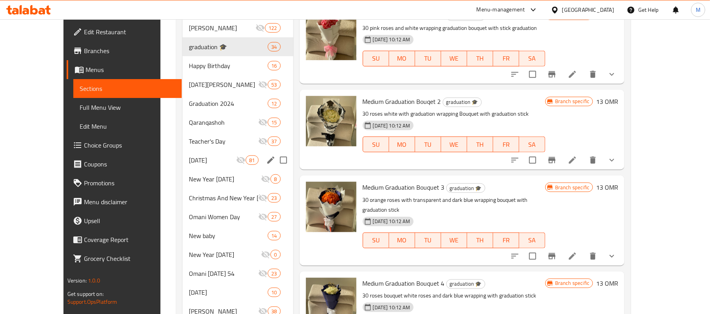
scroll to position [368, 0]
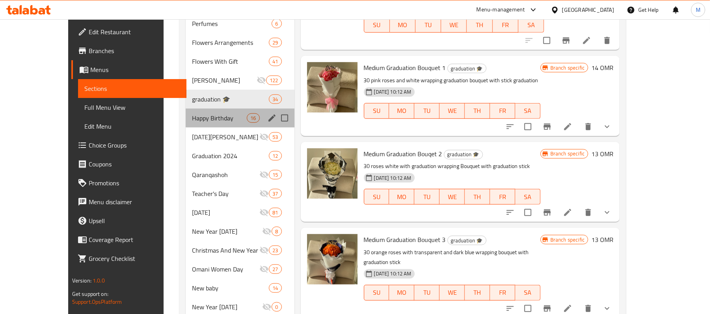
click at [186, 112] on div "Happy Birthday 16" at bounding box center [240, 118] width 108 height 19
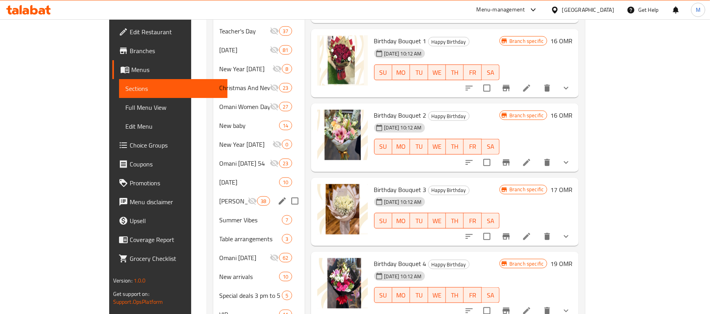
scroll to position [525, 0]
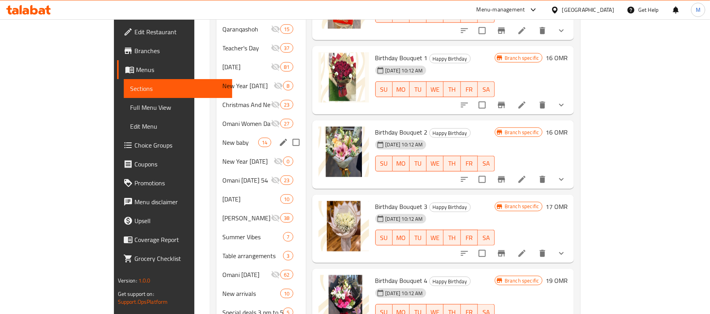
click at [216, 133] on div "New baby 14" at bounding box center [260, 142] width 89 height 19
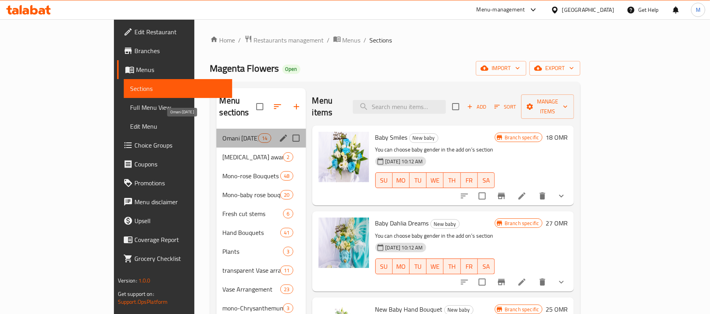
click at [223, 134] on span "Omani Women's Day" at bounding box center [241, 138] width 36 height 9
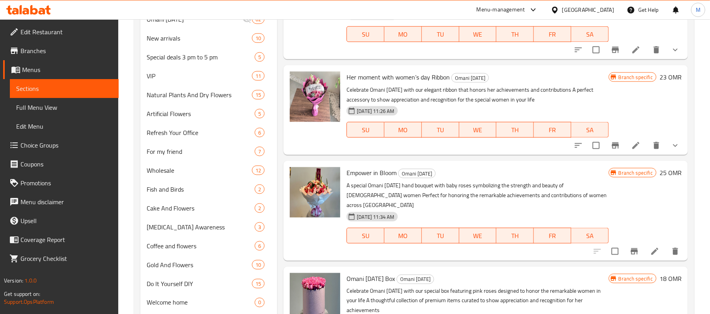
scroll to position [708, 0]
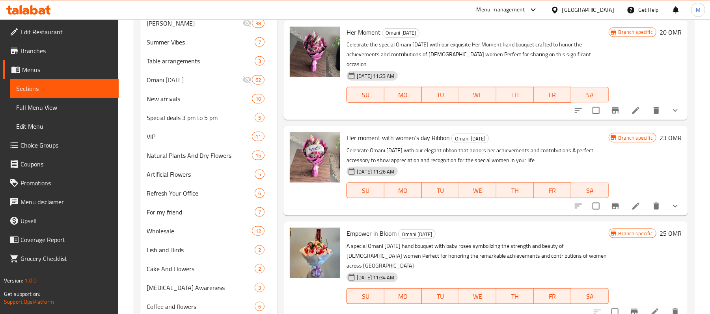
click at [673, 197] on button "show more" at bounding box center [674, 206] width 19 height 19
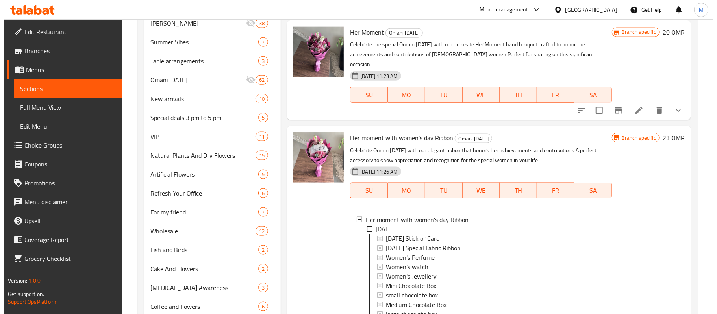
scroll to position [52, 0]
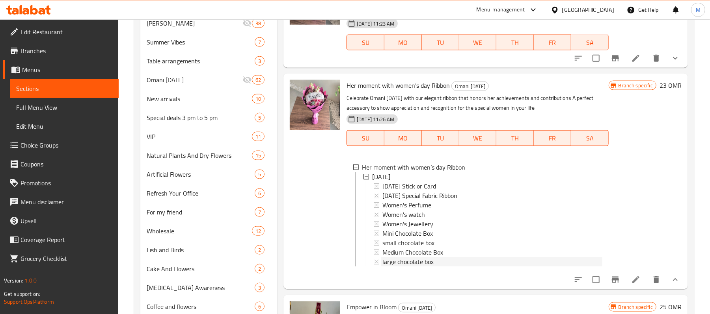
click at [416, 257] on span "large chocolate box" at bounding box center [407, 261] width 51 height 9
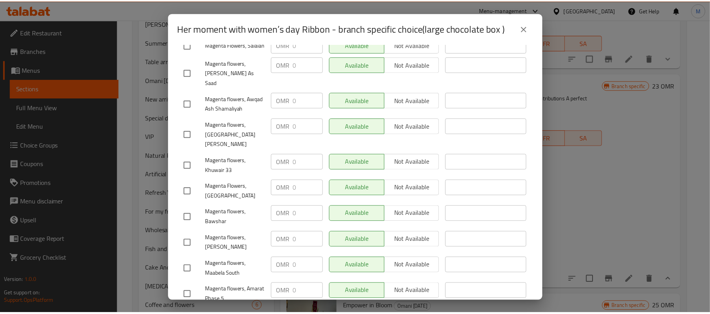
scroll to position [355, 0]
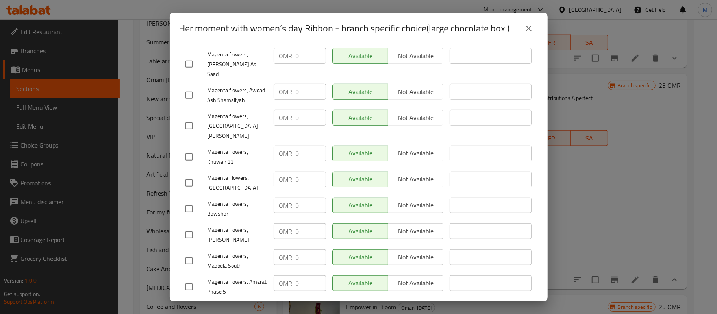
click at [526, 29] on icon "close" at bounding box center [528, 28] width 9 height 9
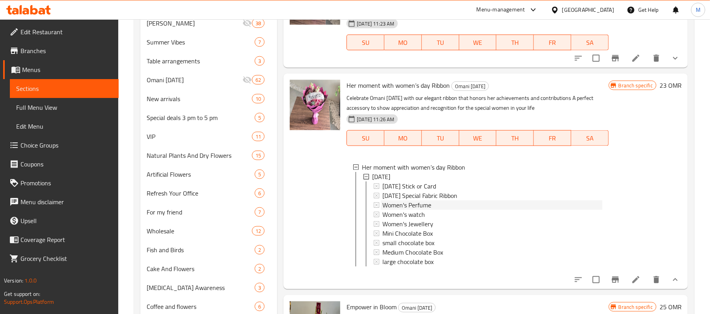
click at [398, 201] on span "Women's Perfume" at bounding box center [406, 205] width 49 height 9
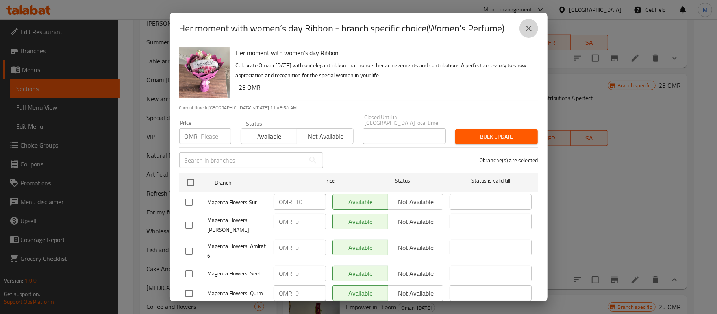
click at [530, 29] on icon "close" at bounding box center [529, 29] width 6 height 6
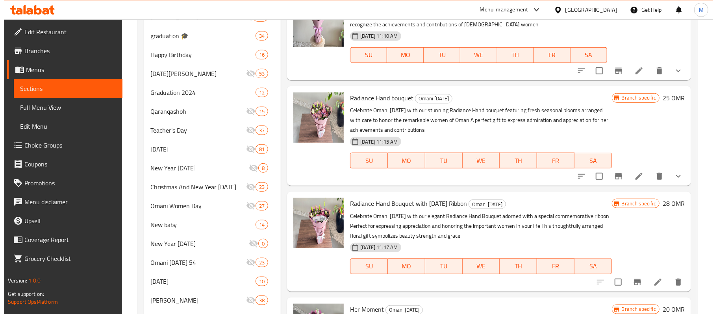
scroll to position [288, 0]
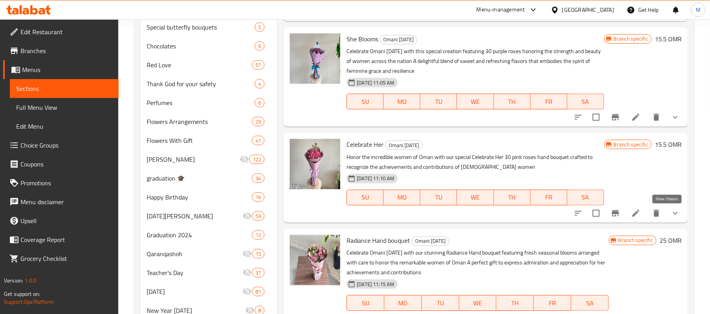
drag, startPoint x: 668, startPoint y: 213, endPoint x: 665, endPoint y: 216, distance: 4.5
click at [670, 213] on icon "show more" at bounding box center [674, 213] width 9 height 9
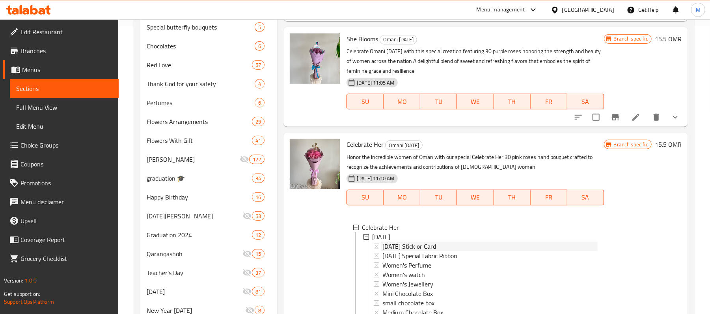
click at [424, 247] on span "Women's Day Stick or Card" at bounding box center [409, 246] width 54 height 9
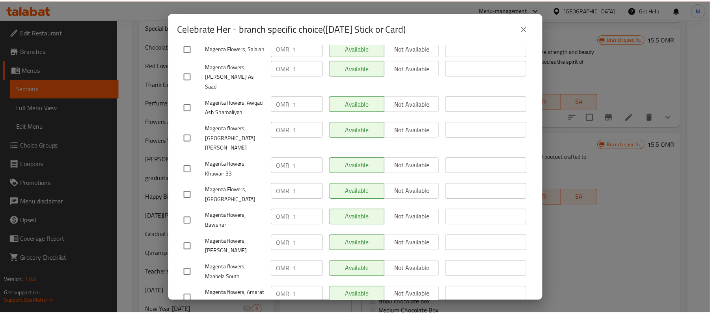
scroll to position [355, 0]
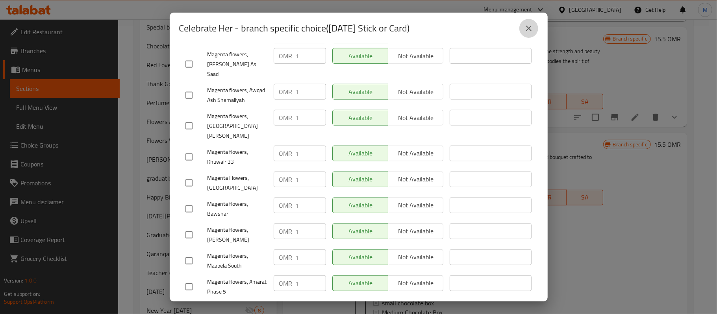
click at [525, 26] on icon "close" at bounding box center [528, 28] width 9 height 9
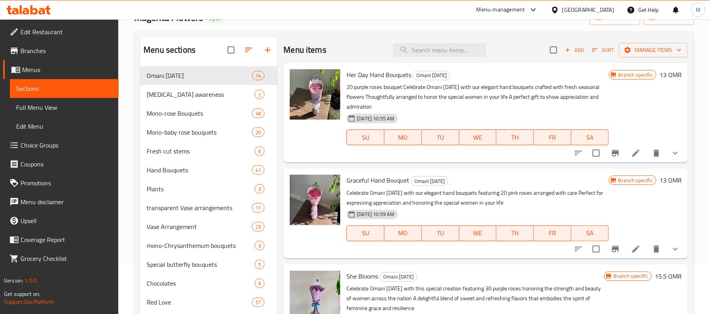
scroll to position [0, 0]
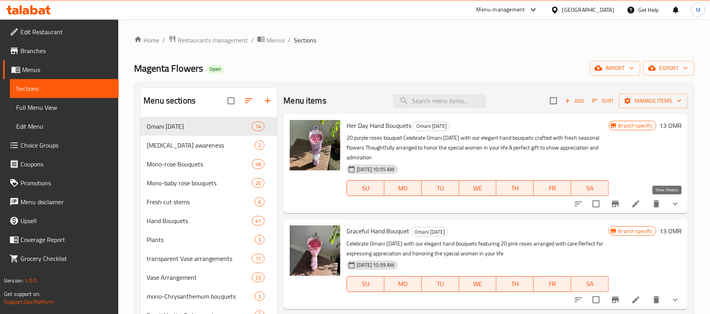
click at [670, 208] on icon "show more" at bounding box center [674, 203] width 9 height 9
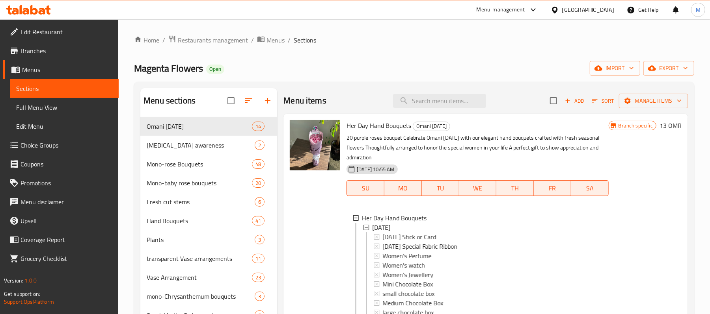
scroll to position [1, 0]
click at [418, 234] on span "Women's Day Stick or Card" at bounding box center [409, 236] width 54 height 9
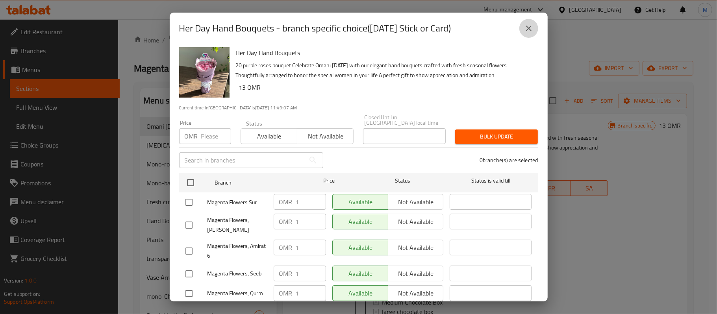
click at [533, 35] on button "close" at bounding box center [529, 28] width 19 height 19
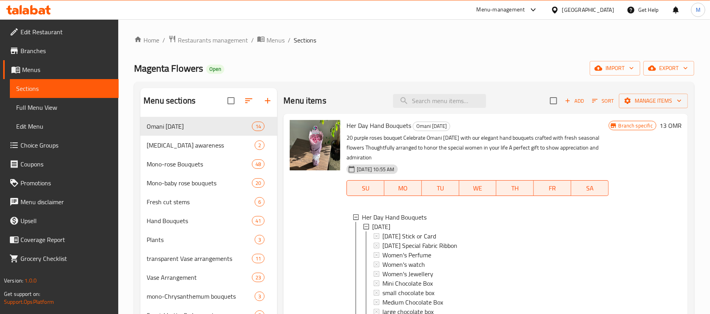
click at [59, 139] on link "Choice Groups" at bounding box center [60, 145] width 115 height 19
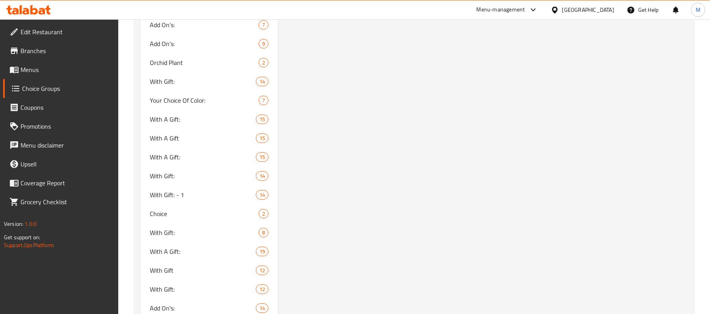
scroll to position [12652, 0]
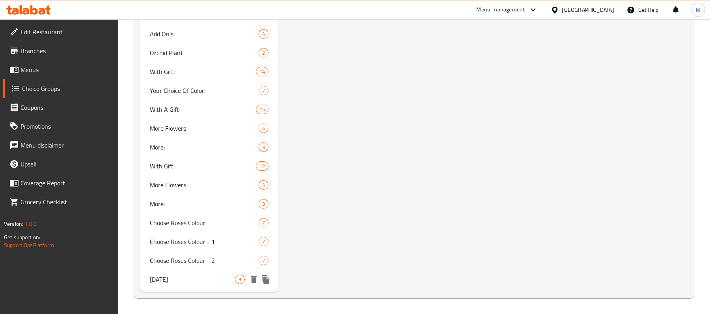
click at [156, 280] on span "Women's Day" at bounding box center [192, 279] width 85 height 9
type input "Women's Day"
type input "إضافات يوم المرأة العمانية"
type input "1"
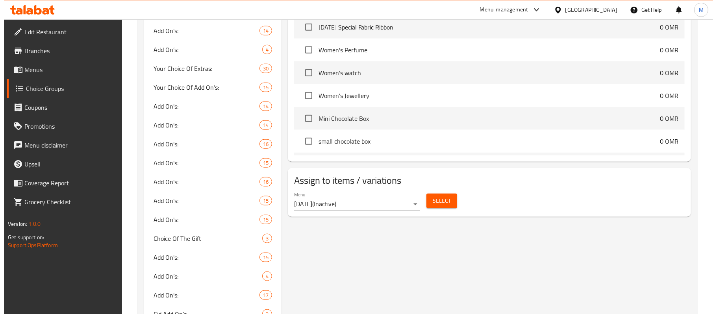
scroll to position [0, 0]
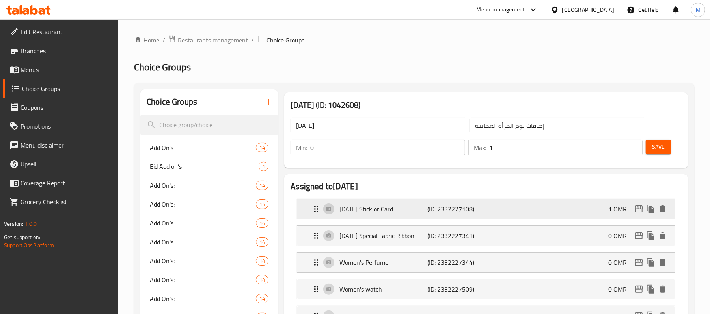
click at [639, 212] on icon "edit" at bounding box center [638, 208] width 9 height 9
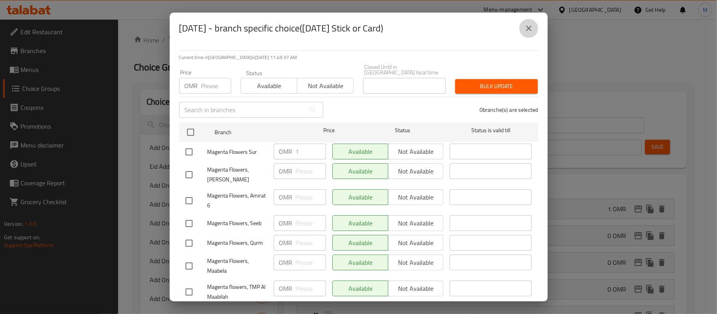
click at [528, 30] on icon "close" at bounding box center [529, 29] width 6 height 6
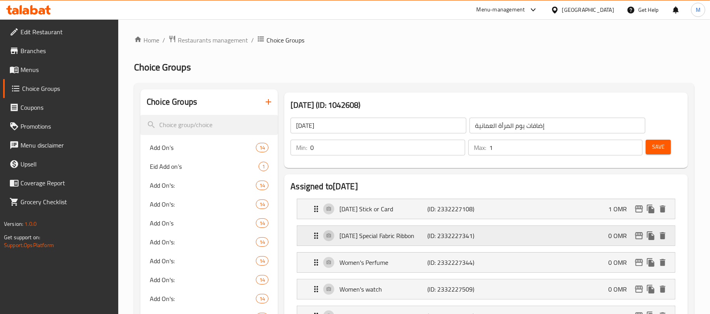
click at [639, 239] on icon "edit" at bounding box center [638, 235] width 9 height 9
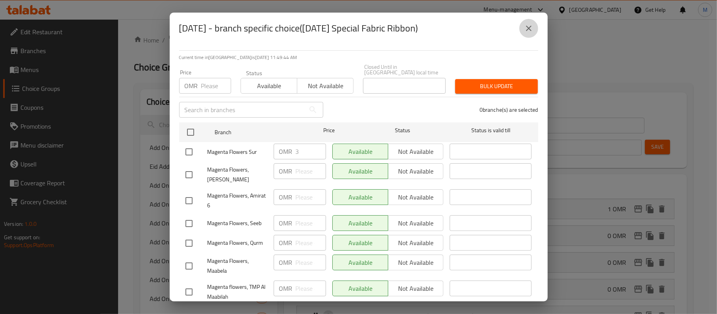
click at [533, 28] on icon "close" at bounding box center [528, 28] width 9 height 9
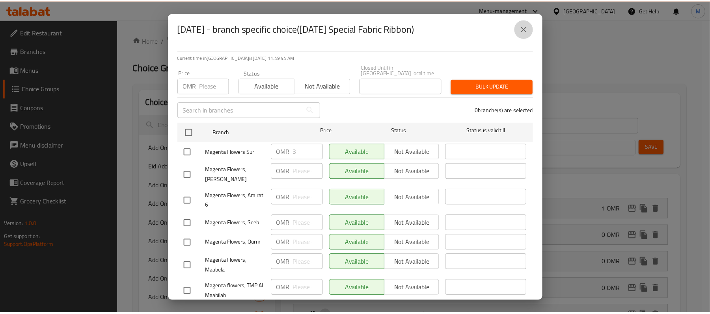
scroll to position [12652, 0]
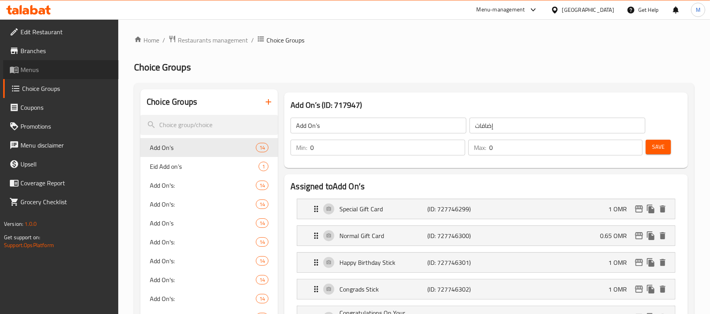
click at [44, 67] on span "Menus" at bounding box center [66, 69] width 92 height 9
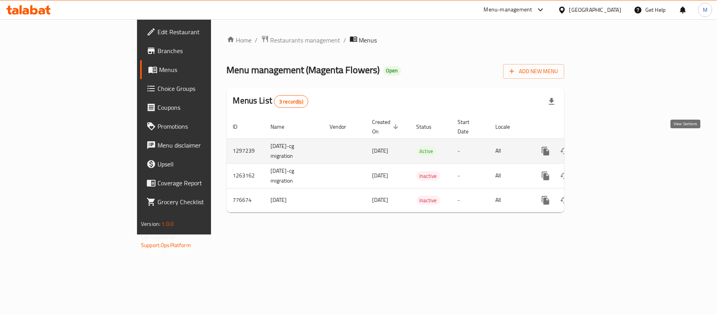
click at [608, 147] on icon "enhanced table" at bounding box center [602, 151] width 9 height 9
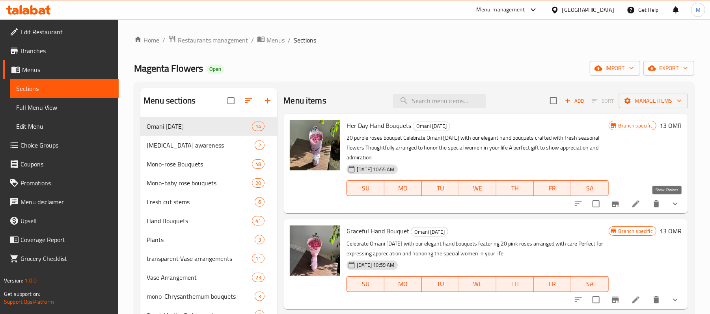
click at [670, 204] on icon "show more" at bounding box center [674, 203] width 9 height 9
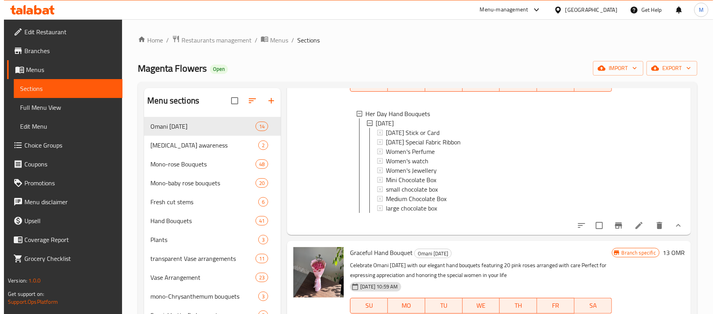
scroll to position [105, 0]
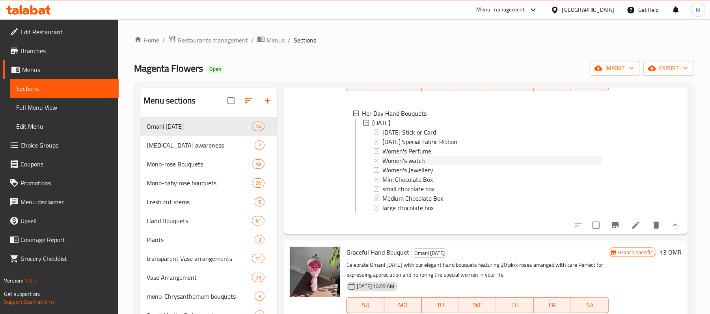
click at [418, 157] on span "Women's watch" at bounding box center [403, 160] width 43 height 9
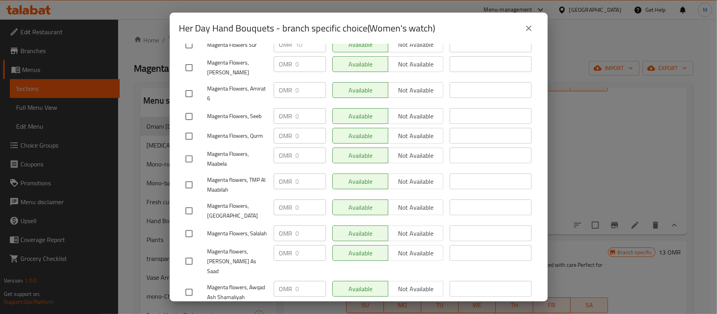
scroll to position [0, 0]
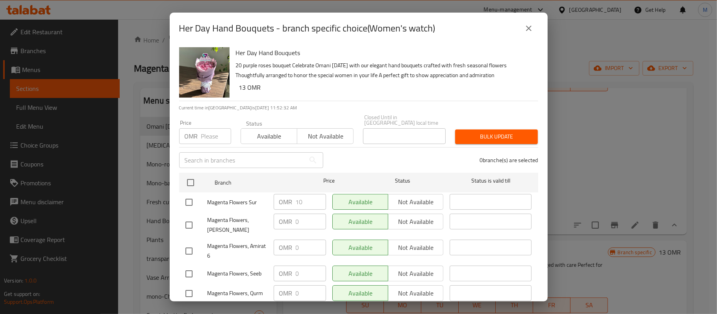
click at [528, 27] on icon "close" at bounding box center [529, 29] width 6 height 6
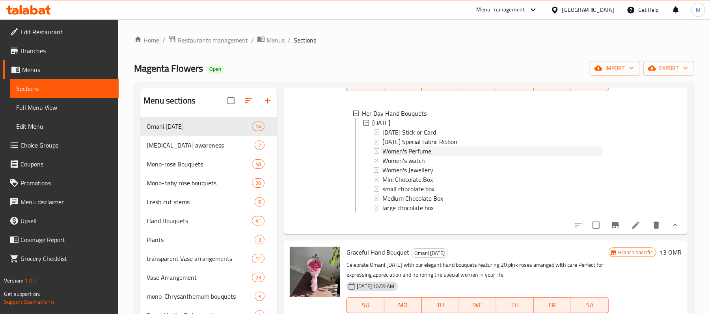
click at [417, 147] on span "Women's Perfume" at bounding box center [406, 151] width 49 height 9
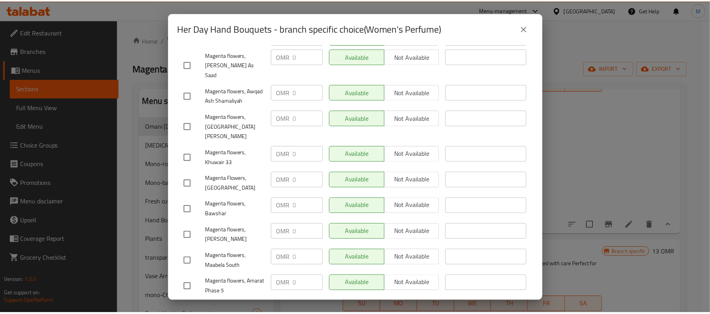
scroll to position [355, 0]
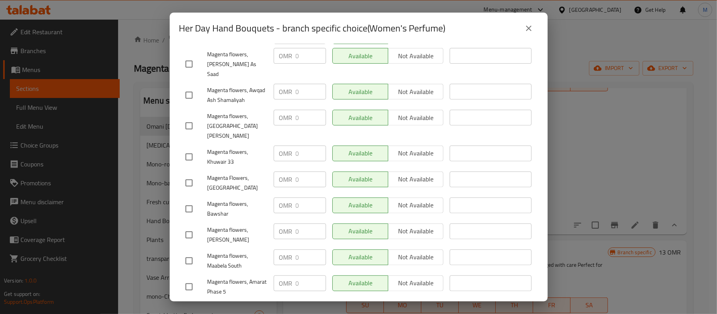
click at [531, 22] on button "close" at bounding box center [529, 28] width 19 height 19
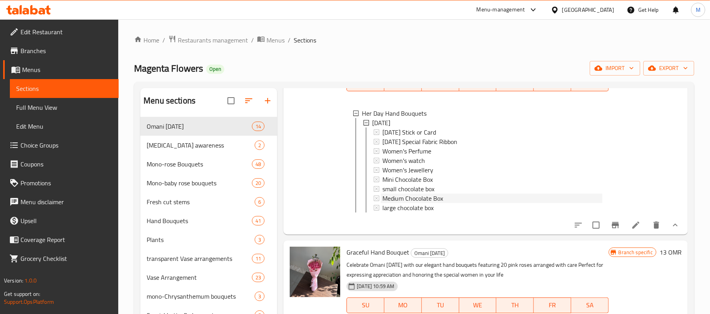
click at [434, 195] on span "Medium Chocolate Box" at bounding box center [412, 198] width 61 height 9
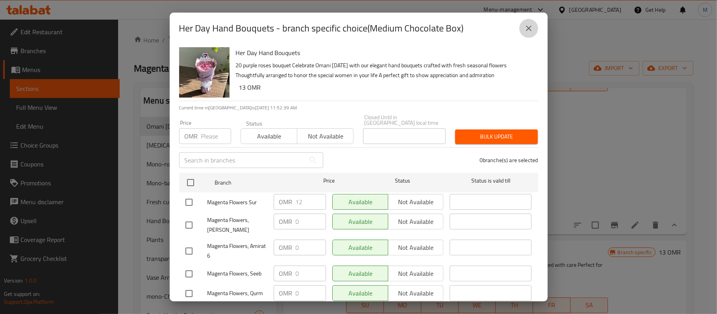
click at [522, 28] on button "close" at bounding box center [529, 28] width 19 height 19
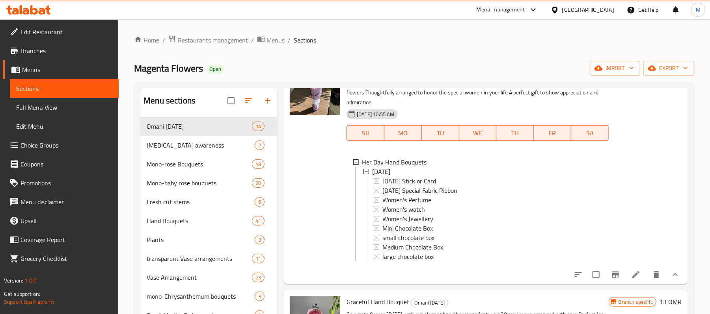
scroll to position [158, 0]
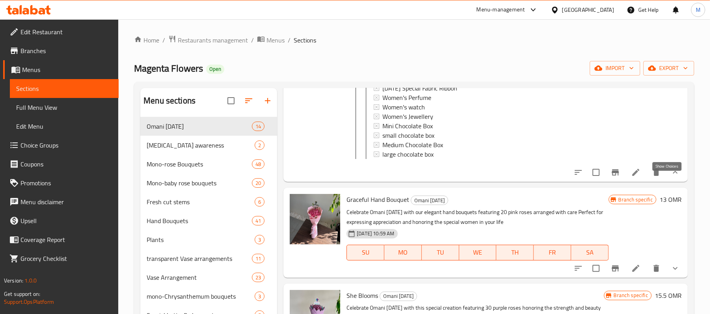
click at [670, 177] on icon "show more" at bounding box center [674, 172] width 9 height 9
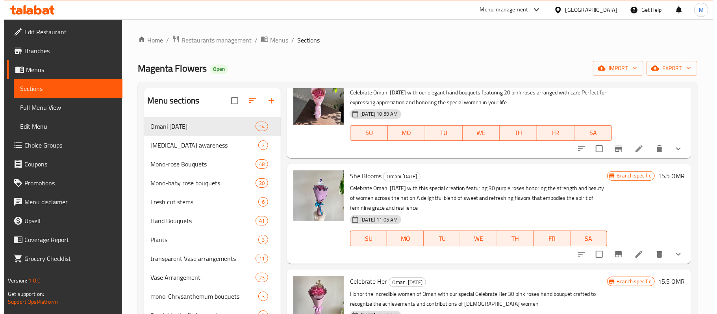
scroll to position [141, 0]
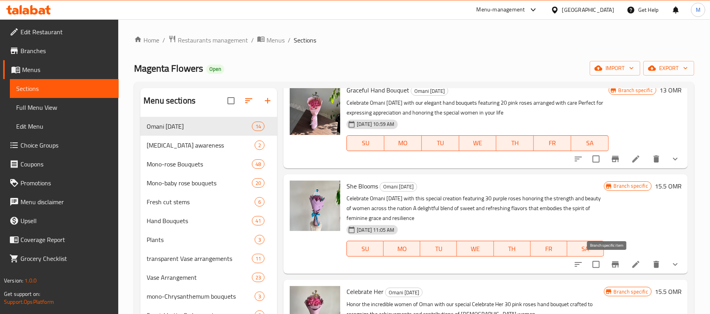
click at [612, 267] on button "Branch-specific-item" at bounding box center [615, 264] width 19 height 19
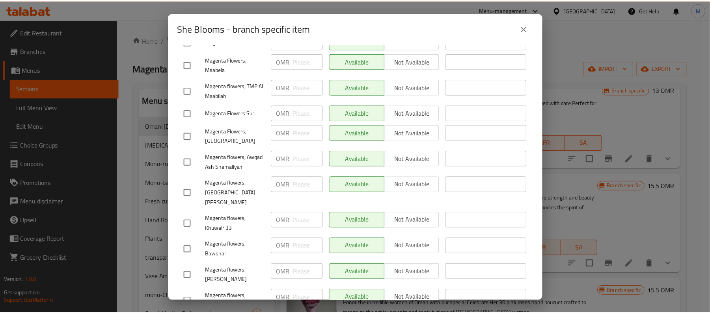
scroll to position [315, 0]
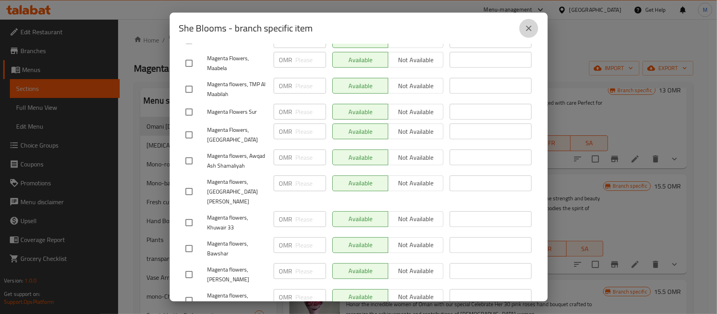
click at [528, 27] on icon "close" at bounding box center [529, 29] width 6 height 6
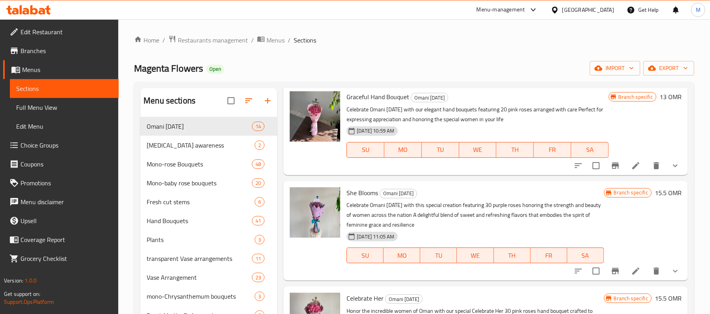
scroll to position [141, 0]
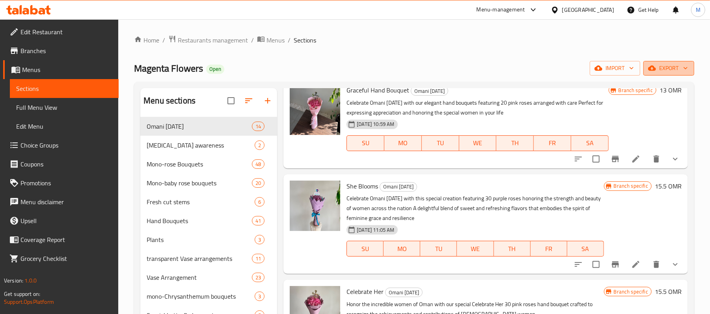
click at [660, 69] on span "export" at bounding box center [668, 68] width 38 height 10
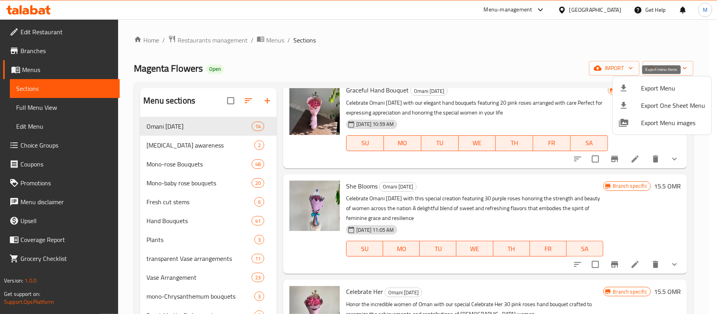
click at [647, 93] on span "Export Menu" at bounding box center [673, 88] width 64 height 9
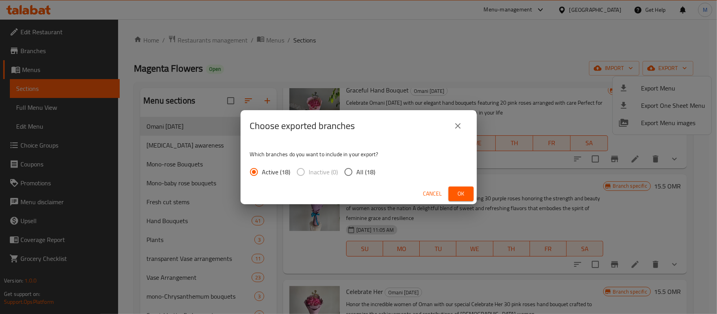
click at [376, 170] on div "Active (18) Inactive (0) All (18)" at bounding box center [316, 172] width 132 height 17
click at [369, 173] on span "All (18)" at bounding box center [366, 171] width 19 height 9
click at [357, 173] on input "All (18)" at bounding box center [348, 172] width 17 height 17
radio input "true"
click at [455, 191] on span "Ok" at bounding box center [461, 194] width 13 height 10
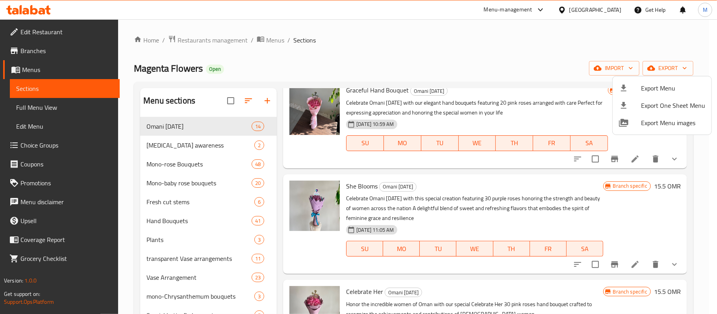
click at [394, 49] on div at bounding box center [358, 157] width 717 height 314
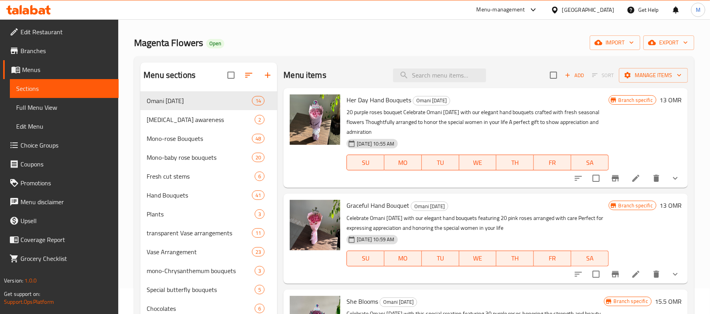
scroll to position [0, 0]
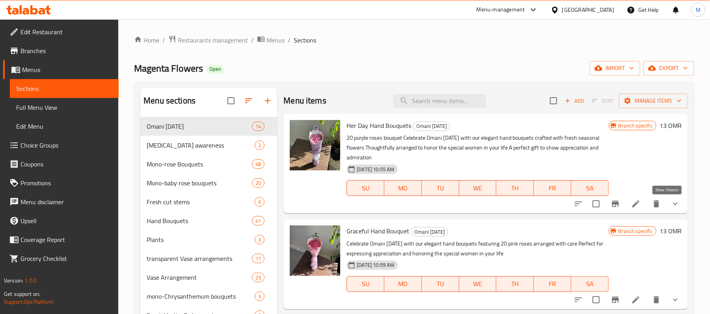
click at [670, 208] on icon "show more" at bounding box center [674, 203] width 9 height 9
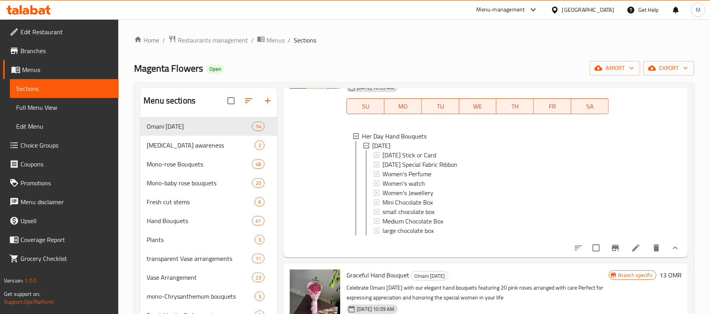
scroll to position [105, 0]
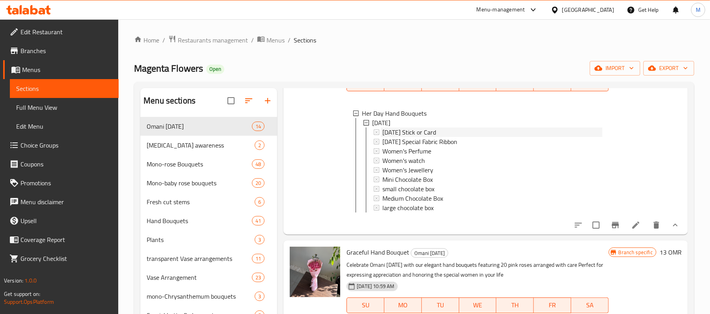
click at [418, 133] on span "Women's Day Stick or Card" at bounding box center [409, 132] width 54 height 9
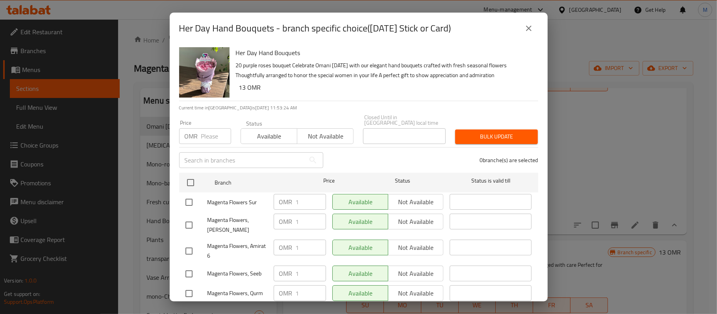
click at [522, 27] on button "close" at bounding box center [529, 28] width 19 height 19
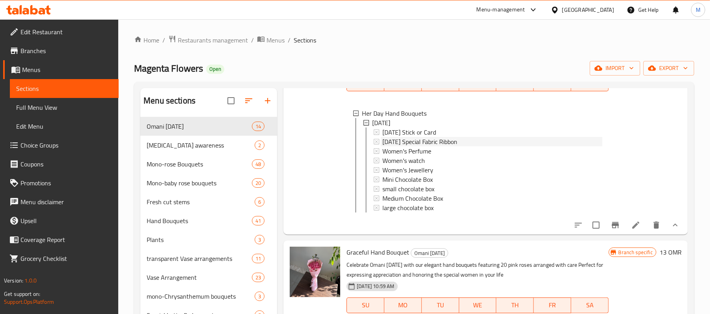
click at [414, 141] on span "Women's Day Special Fabric Ribbon" at bounding box center [419, 141] width 75 height 9
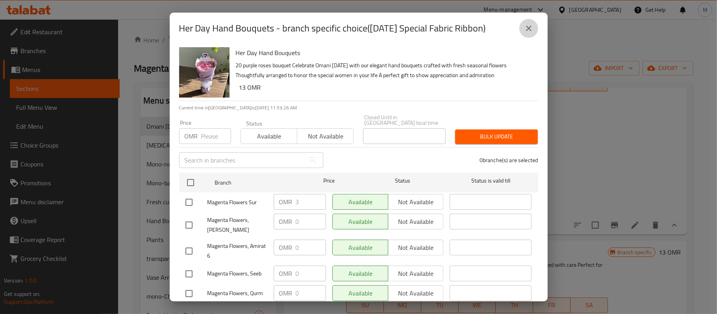
click at [525, 28] on icon "close" at bounding box center [528, 28] width 9 height 9
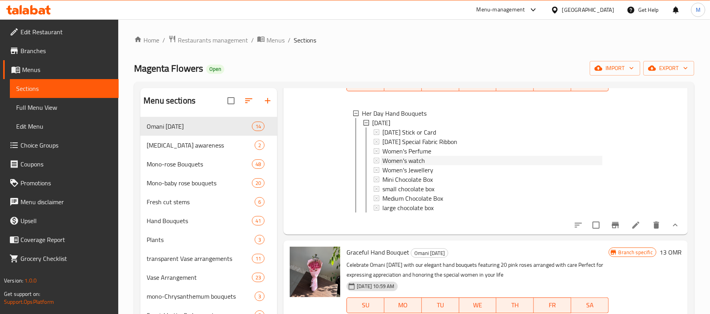
click at [425, 162] on div "Women's watch" at bounding box center [491, 160] width 219 height 9
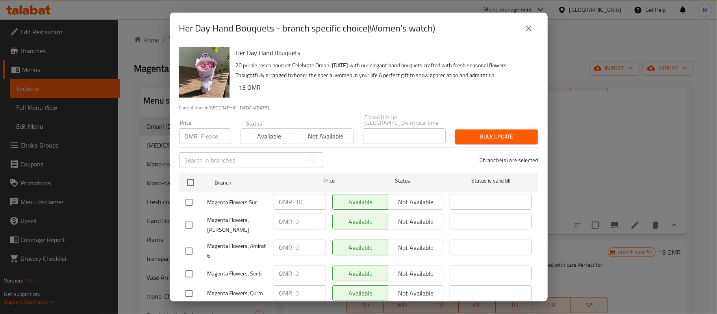
click at [530, 26] on icon "close" at bounding box center [528, 28] width 9 height 9
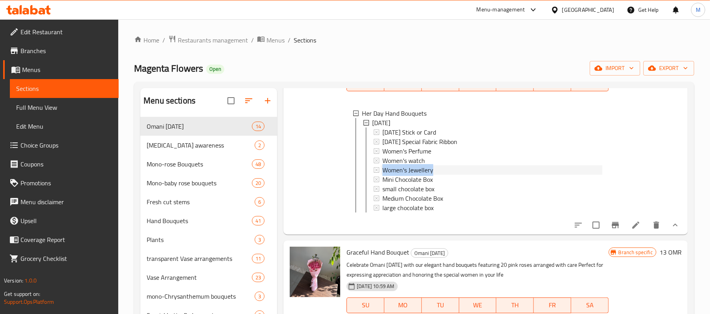
drag, startPoint x: 441, startPoint y: 171, endPoint x: 384, endPoint y: 172, distance: 57.5
click at [384, 172] on div "Women's Jewellery" at bounding box center [491, 169] width 219 height 9
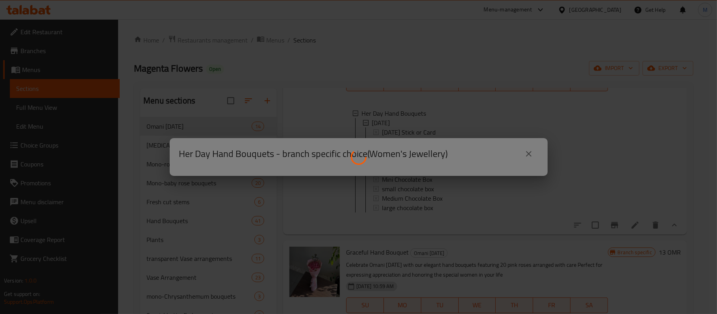
copy span "Women's Jewellery"
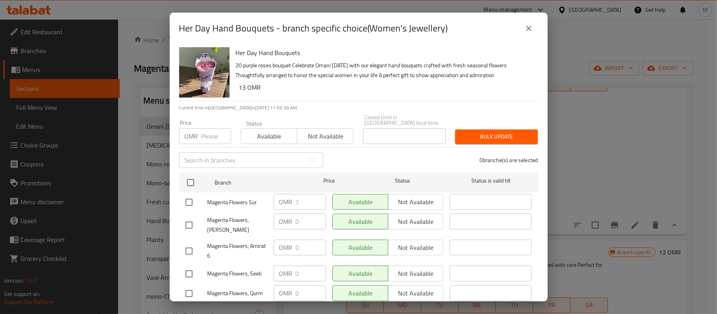
click at [527, 27] on icon "close" at bounding box center [529, 29] width 6 height 6
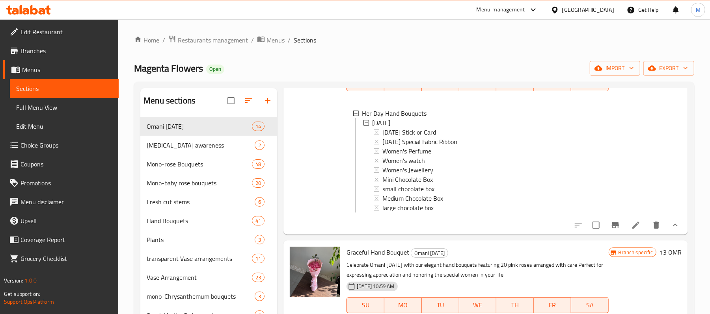
click at [511, 38] on ol "Home / Restaurants management / Menus / Sections" at bounding box center [414, 40] width 560 height 10
click at [46, 51] on span "Branches" at bounding box center [66, 50] width 92 height 9
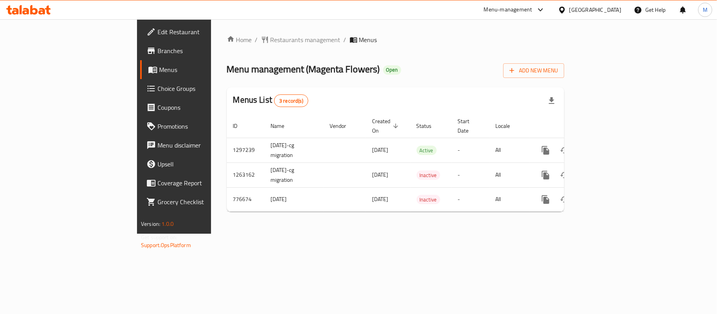
click at [158, 86] on span "Choice Groups" at bounding box center [204, 88] width 93 height 9
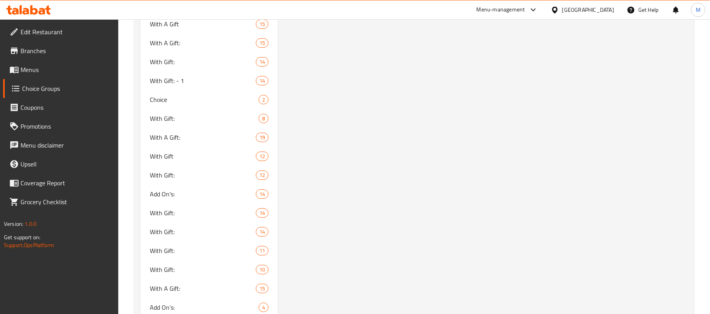
scroll to position [12651, 0]
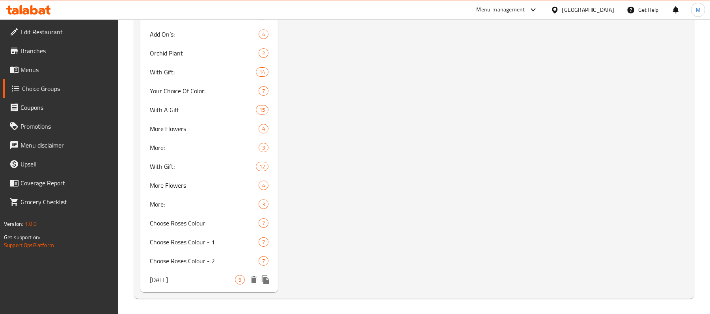
click at [218, 284] on span "[DATE]" at bounding box center [192, 279] width 85 height 9
type input "[DATE]"
type input "إضافات يوم المرأة العمانية"
type input "1"
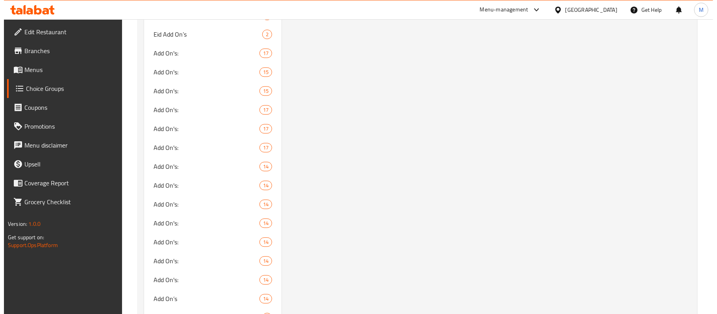
scroll to position [0, 0]
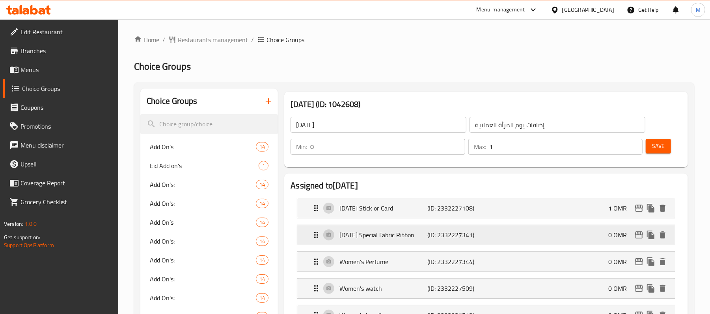
click at [637, 245] on div "[DATE] Special Fabric Ribbon (ID: 2332227341) 0 OMR" at bounding box center [488, 235] width 354 height 20
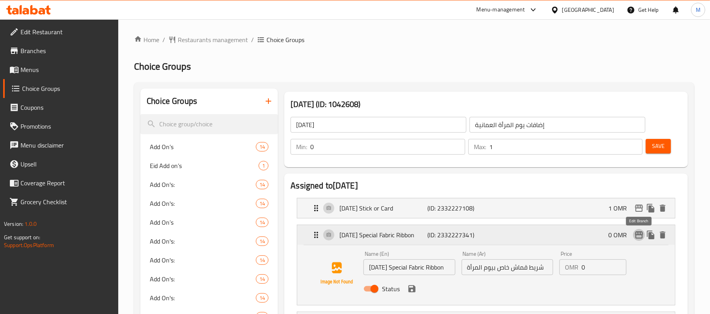
click at [634, 235] on icon "edit" at bounding box center [638, 234] width 9 height 9
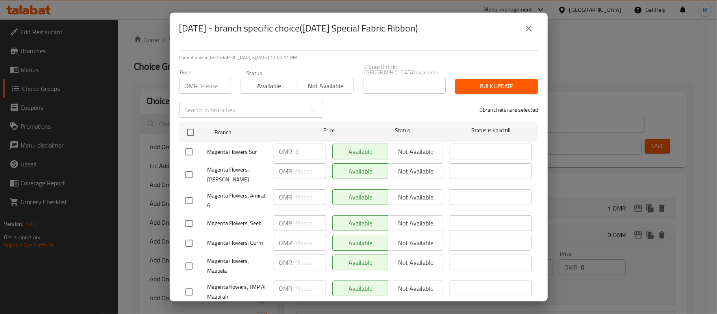
scroll to position [305, 0]
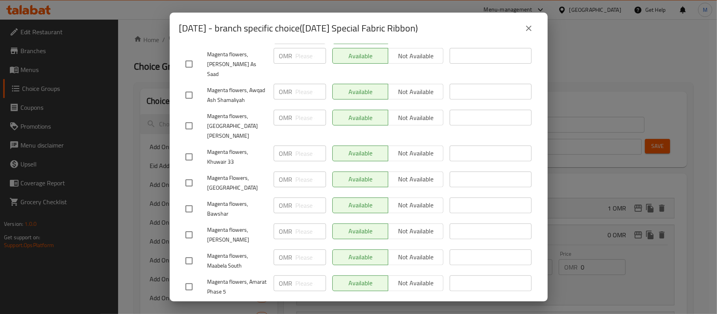
click at [531, 26] on icon "close" at bounding box center [529, 29] width 6 height 6
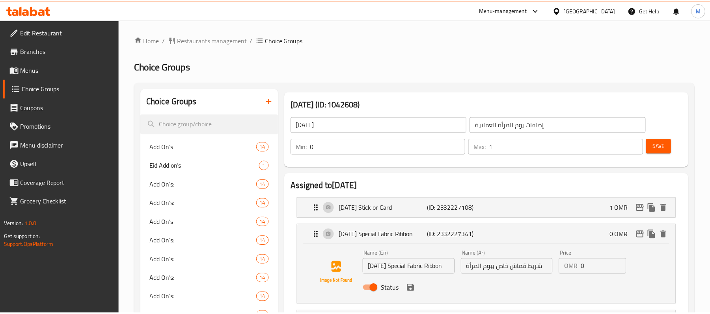
scroll to position [12651, 0]
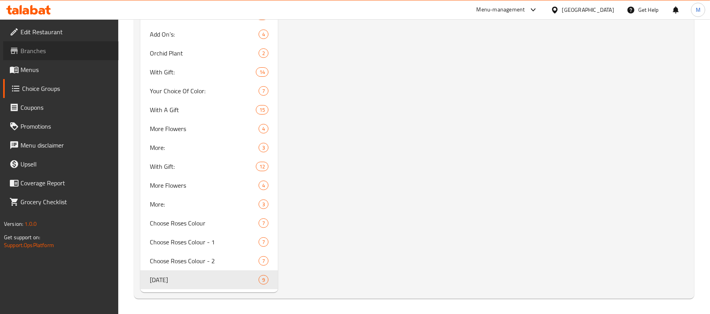
click at [46, 49] on span "Branches" at bounding box center [66, 50] width 92 height 9
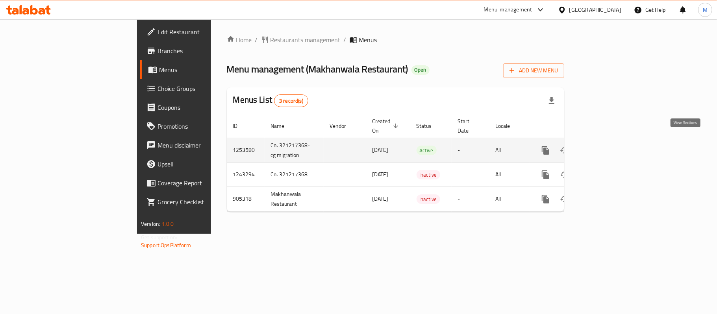
click at [612, 143] on link "enhanced table" at bounding box center [602, 150] width 19 height 19
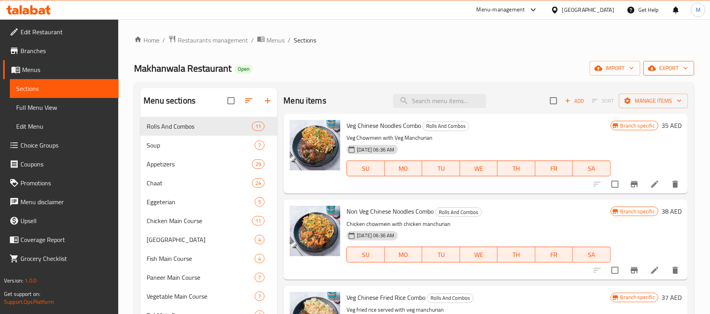
click at [677, 65] on span "export" at bounding box center [668, 68] width 38 height 10
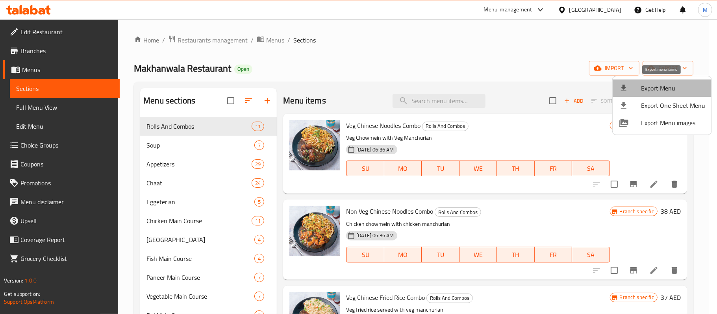
click at [669, 87] on span "Export Menu" at bounding box center [673, 88] width 64 height 9
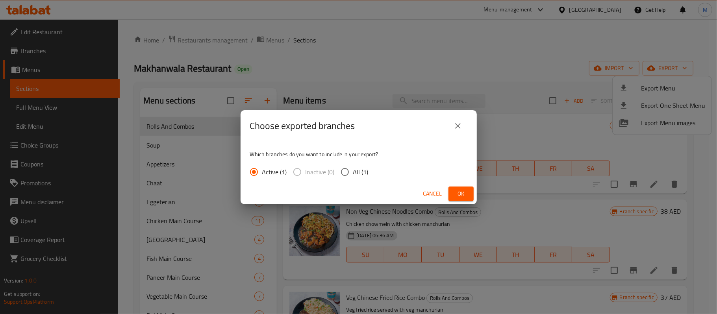
click at [342, 172] on input "All (1)" at bounding box center [345, 172] width 17 height 17
radio input "true"
click at [459, 194] on span "Ok" at bounding box center [461, 194] width 13 height 10
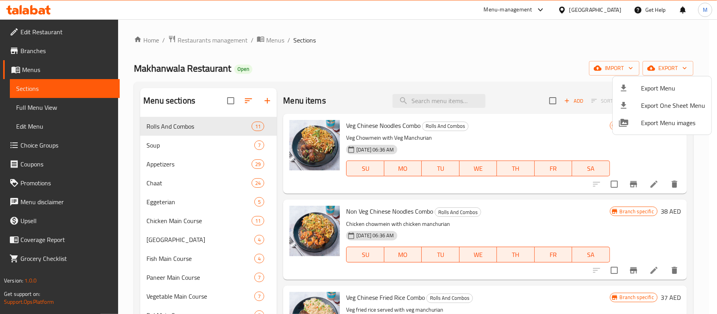
click at [455, 38] on div at bounding box center [358, 157] width 717 height 314
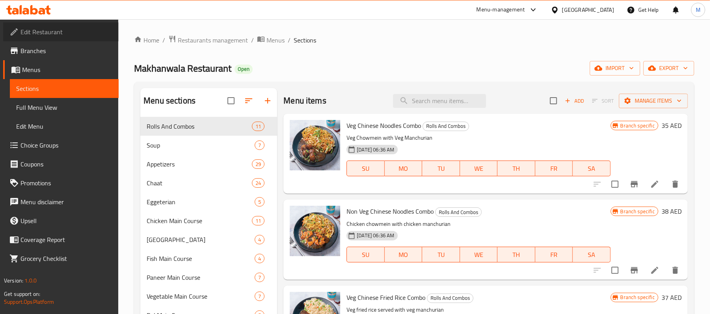
click at [50, 32] on span "Edit Restaurant" at bounding box center [66, 31] width 92 height 9
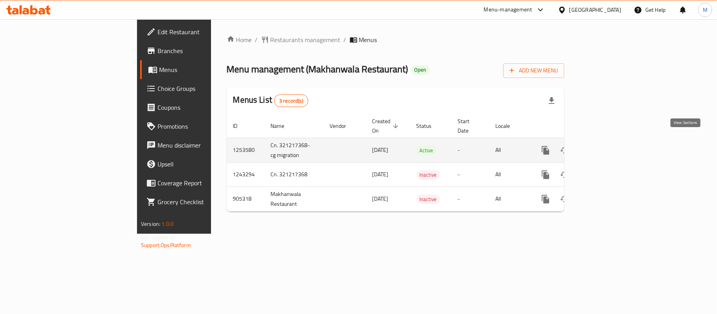
click at [612, 141] on link "enhanced table" at bounding box center [602, 150] width 19 height 19
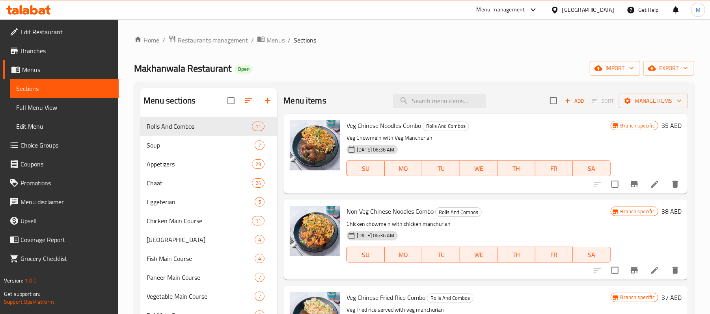
click at [189, 69] on span "Makhanwala Restaurant" at bounding box center [182, 68] width 97 height 18
copy span "Makhanwala Restaurant"
click at [437, 107] on input "search" at bounding box center [439, 101] width 93 height 14
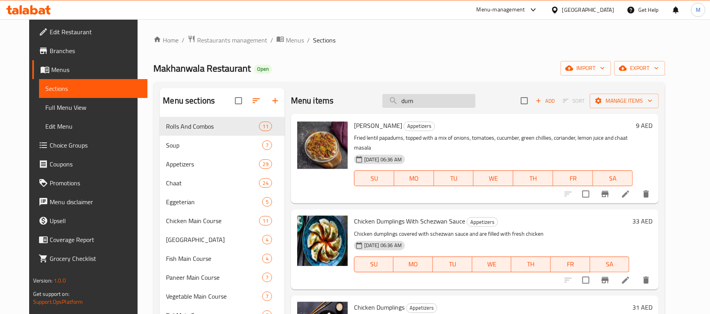
click at [418, 95] on input "dum" at bounding box center [428, 101] width 93 height 14
paste input "Chicken Dumplings With Schezwan Sauce"
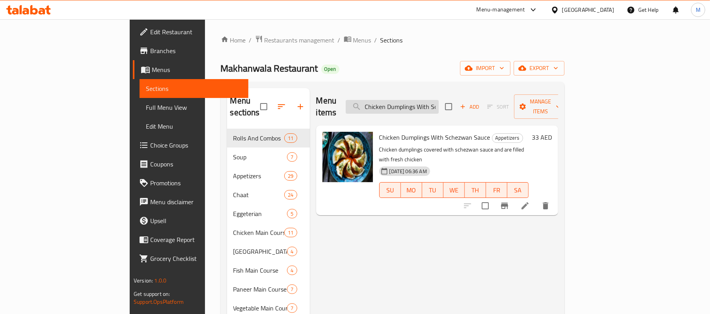
click at [438, 100] on input "Chicken Dumplings With Schezwan Sauce" at bounding box center [392, 107] width 93 height 14
paste input "search"
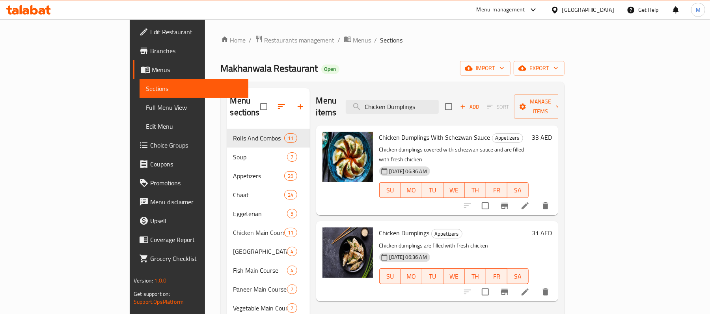
scroll to position [52, 0]
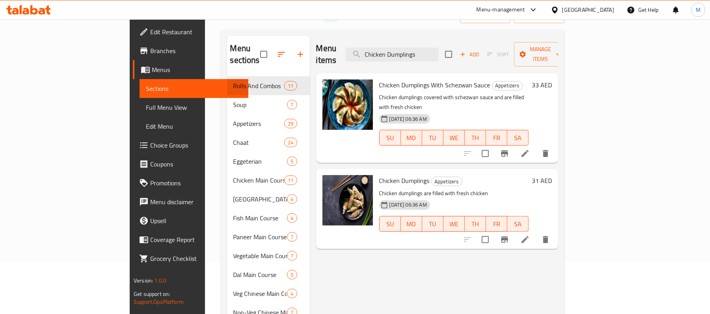
type input "Chicken Dumplings"
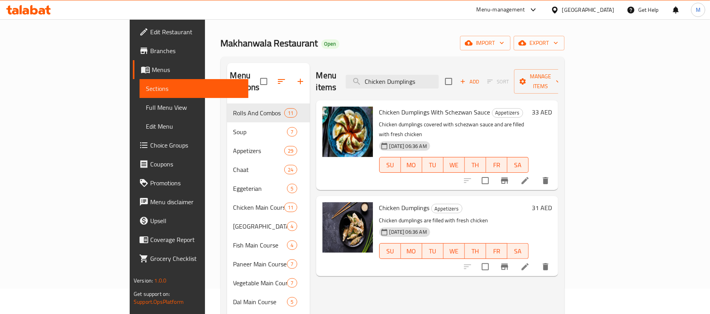
scroll to position [0, 0]
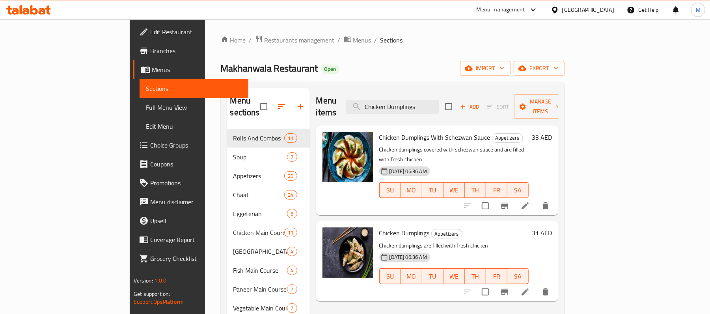
click at [150, 53] on span "Branches" at bounding box center [196, 50] width 92 height 9
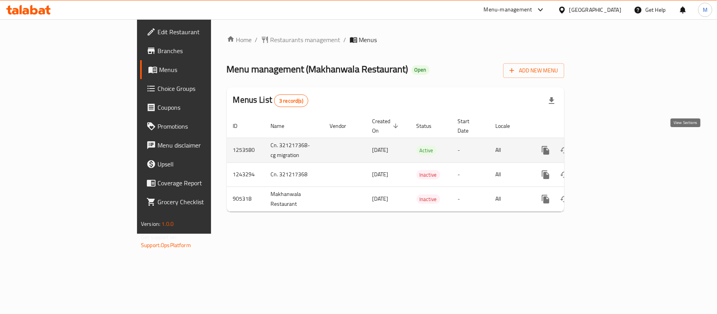
click at [612, 142] on link "enhanced table" at bounding box center [602, 150] width 19 height 19
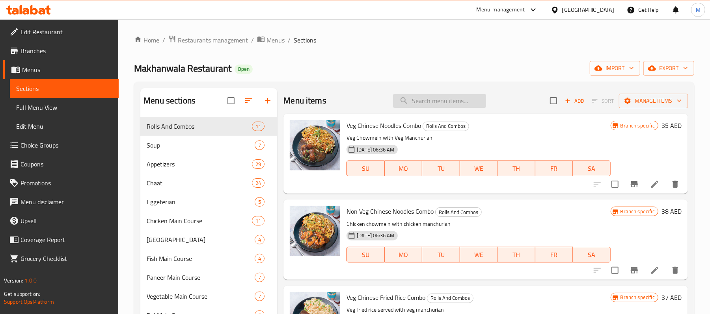
click at [426, 104] on input "search" at bounding box center [439, 101] width 93 height 14
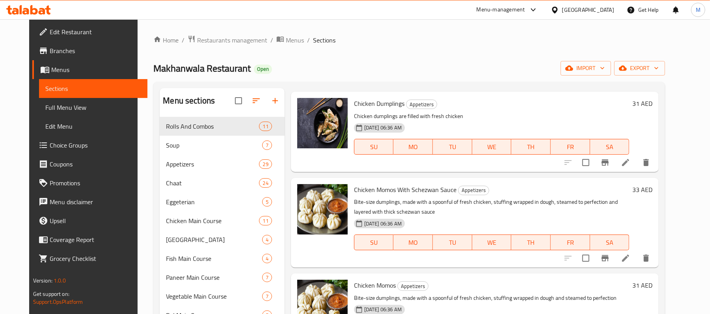
scroll to position [85, 0]
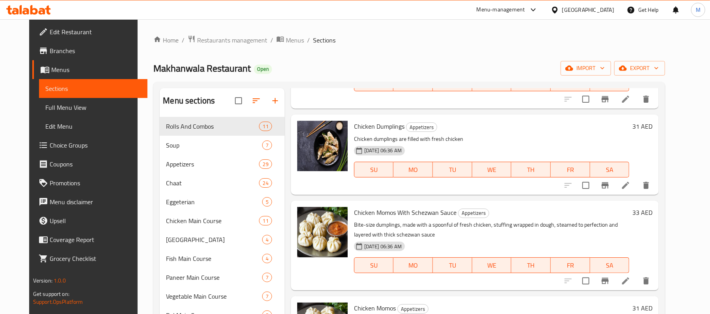
type input "dumpli"
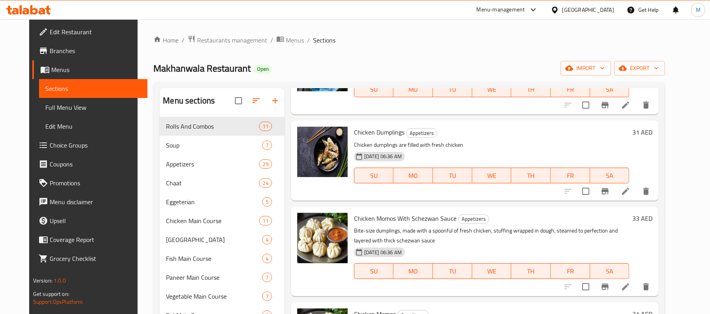
scroll to position [0, 0]
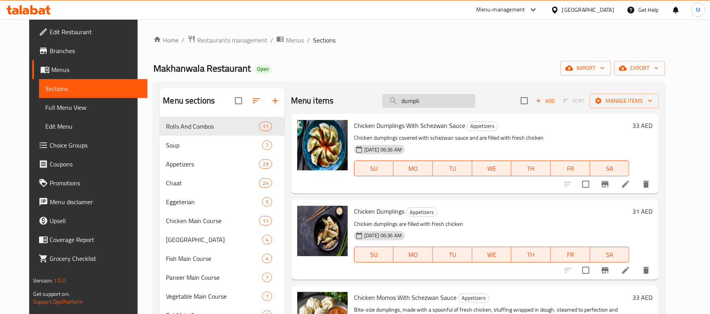
click at [424, 102] on input "dumpli" at bounding box center [428, 101] width 93 height 14
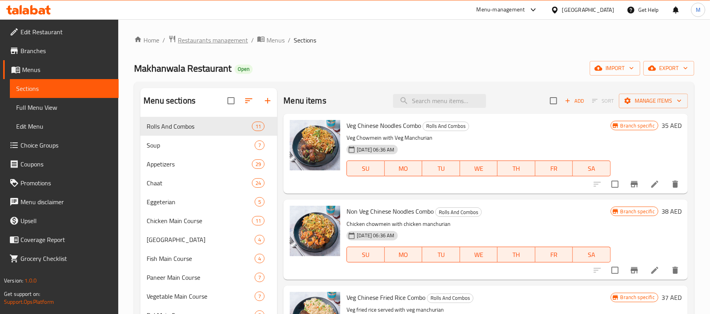
click at [195, 41] on span "Restaurants management" at bounding box center [213, 39] width 70 height 9
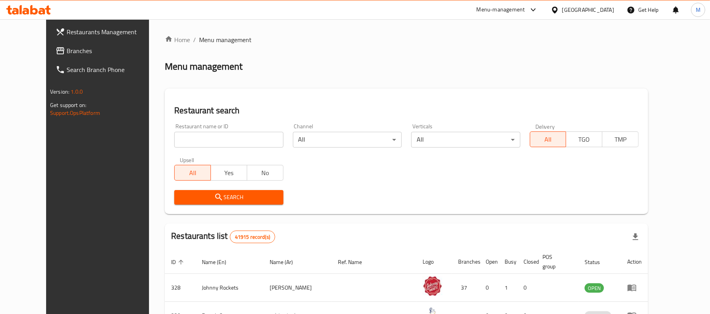
click at [585, 11] on div "United Arab Emirates" at bounding box center [588, 10] width 52 height 9
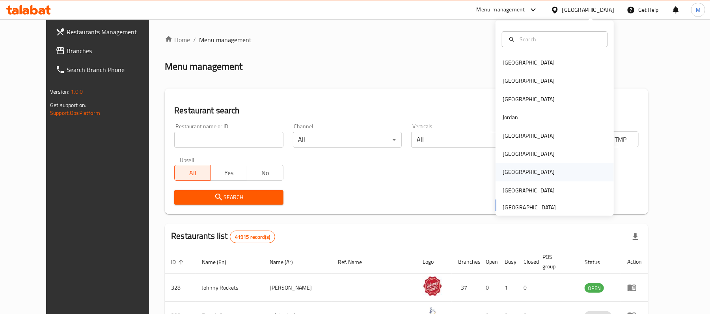
click at [507, 171] on div "[GEOGRAPHIC_DATA]" at bounding box center [528, 172] width 52 height 9
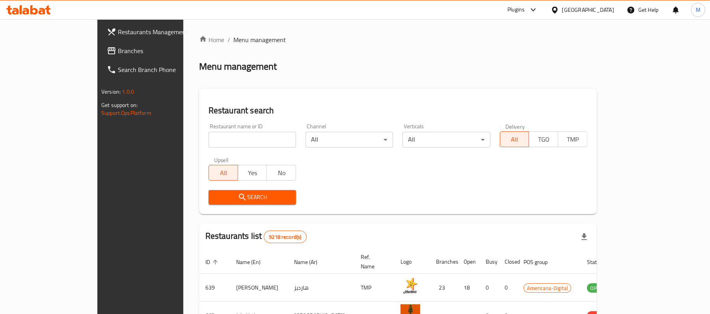
click at [118, 51] on span "Branches" at bounding box center [164, 50] width 92 height 9
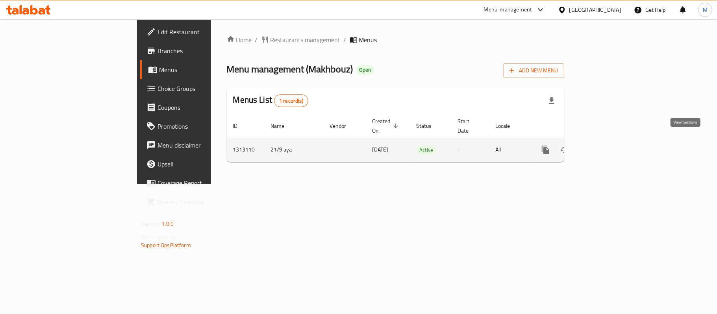
click at [612, 141] on link "enhanced table" at bounding box center [602, 150] width 19 height 19
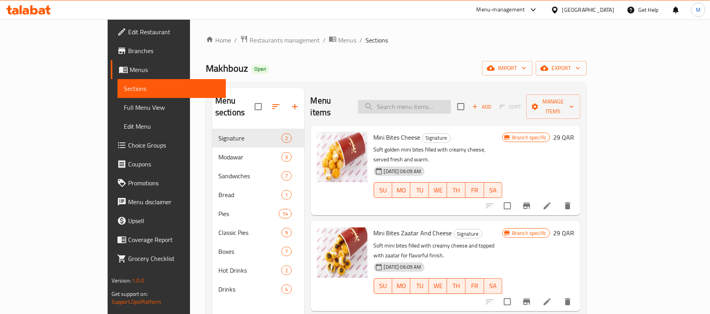
click at [451, 101] on input "search" at bounding box center [404, 107] width 93 height 14
paste input "Breakfast Box16 Pcs"
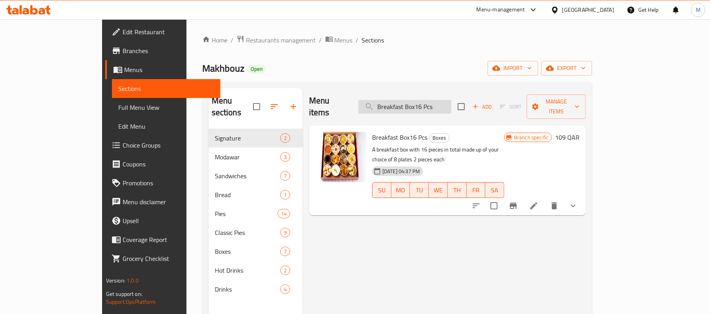
click at [451, 100] on input "Breakfast Box16 Pcs" at bounding box center [404, 107] width 93 height 14
paste input "Small Assorted Sandwich 24"
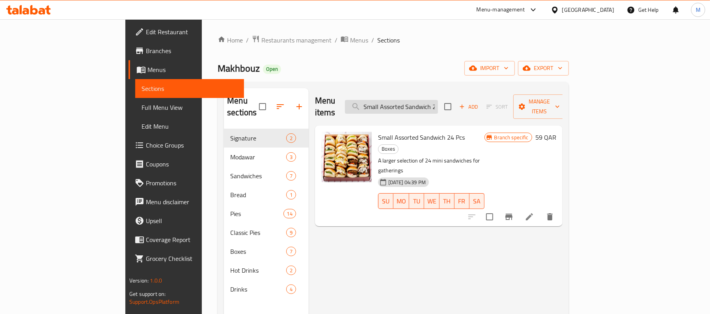
click at [438, 105] on input "Small Assorted Sandwich 24 Pcs" at bounding box center [391, 107] width 93 height 14
paste input "Pies 12"
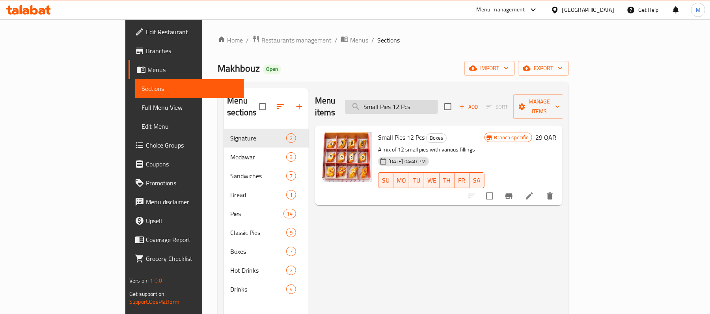
click at [438, 105] on input "Small Pies 12 Pcs" at bounding box center [391, 107] width 93 height 14
paste input "24"
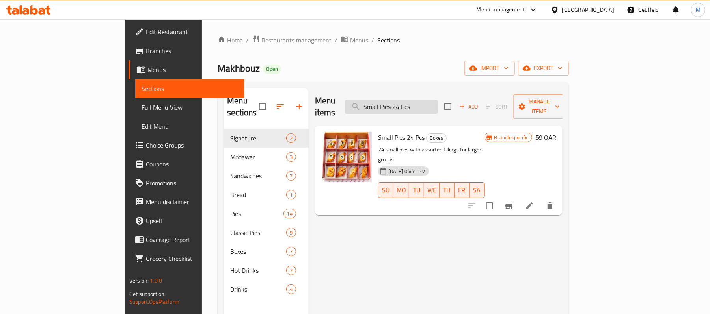
click at [438, 100] on input "Small Pies 24 Pcs" at bounding box center [391, 107] width 93 height 14
paste input "Honey Comb"
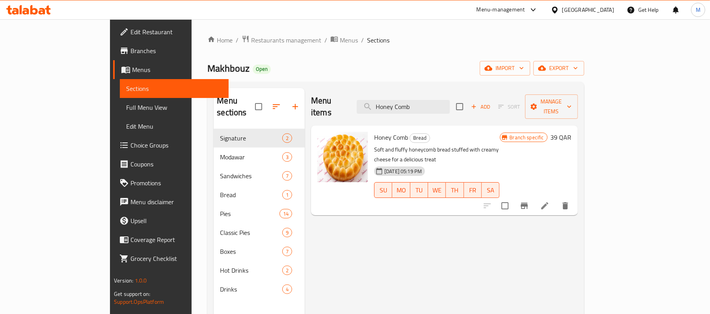
type input "Honey Comb"
click at [251, 37] on span "Restaurants management" at bounding box center [286, 39] width 70 height 9
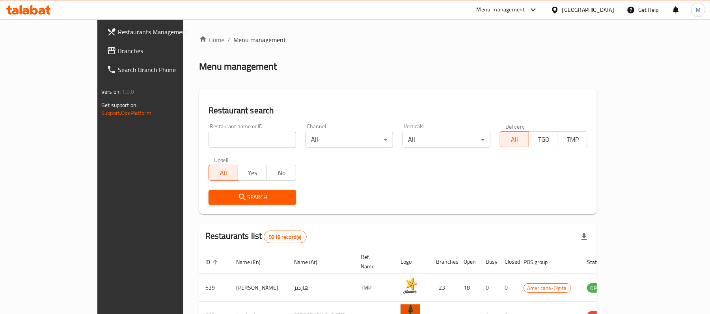
click at [118, 51] on span "Branches" at bounding box center [164, 50] width 92 height 9
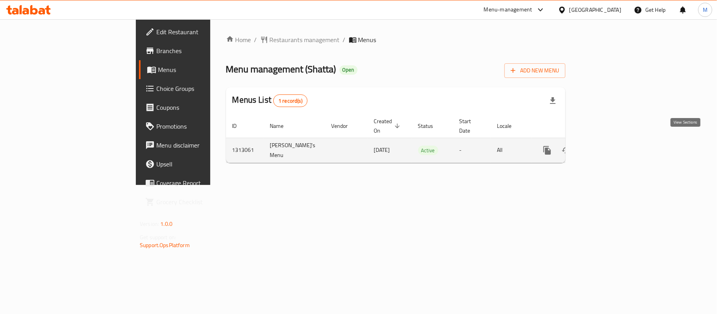
click at [609, 146] on icon "enhanced table" at bounding box center [604, 150] width 9 height 9
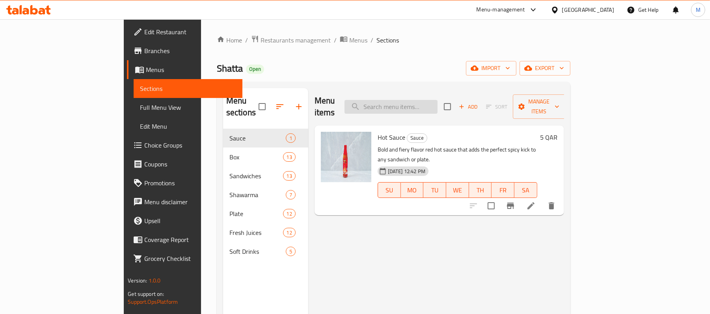
click at [437, 100] on input "search" at bounding box center [390, 107] width 93 height 14
paste input "Choose Your Own Sandwiches Box"
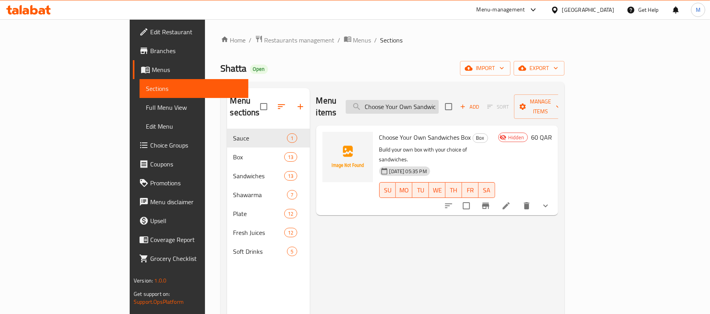
click at [438, 103] on input "Choose Your Own Sandwiches Box" at bounding box center [392, 107] width 93 height 14
paste input "Mini Egg Small Assorted Sandwich 24 pcs"
click at [438, 100] on input "Mini Egg Small Assorted Sandwich 24 pcs" at bounding box center [392, 107] width 93 height 14
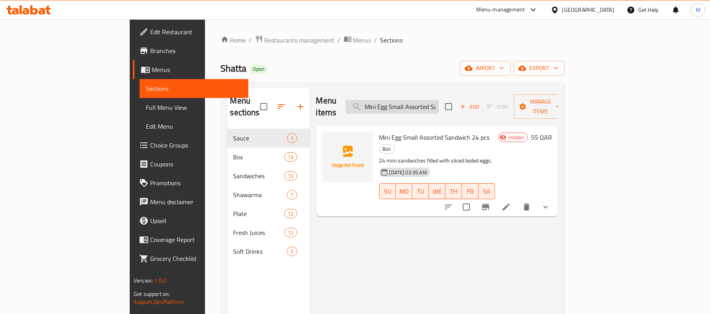
click at [438, 100] on input "Mini Egg Small Assorted Sandwich 24 pcs" at bounding box center [392, 107] width 93 height 14
paste input "Mix"
click at [438, 100] on input "Mini Mix Small Assorted Sandwich 24 pcs" at bounding box center [392, 107] width 93 height 14
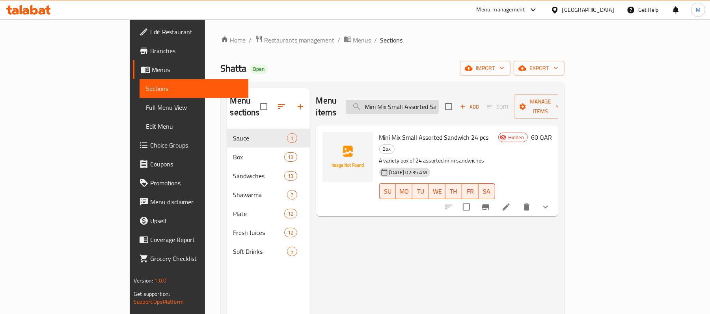
click at [438, 100] on input "Mini Mix Small Assorted Sandwich 24 pcs" at bounding box center [392, 107] width 93 height 14
paste input "Cheese"
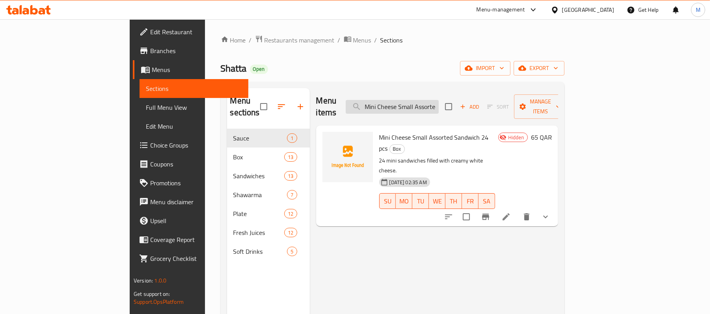
click at [438, 100] on input "Mini Cheese Small Assorted Sandwich 24 pcs" at bounding box center [392, 107] width 93 height 14
paste input "Tongue Sandwich"
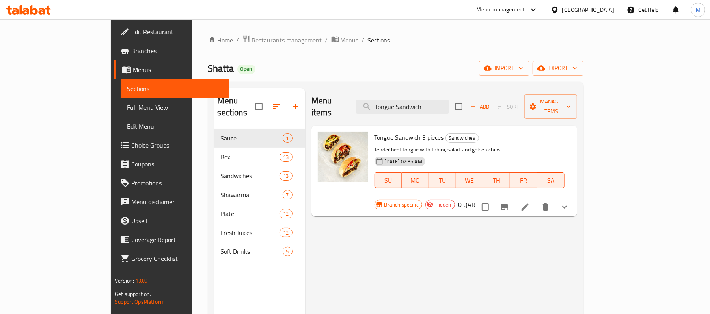
type input "Tongue Sandwich"
click at [509, 203] on icon "Branch-specific-item" at bounding box center [504, 207] width 9 height 9
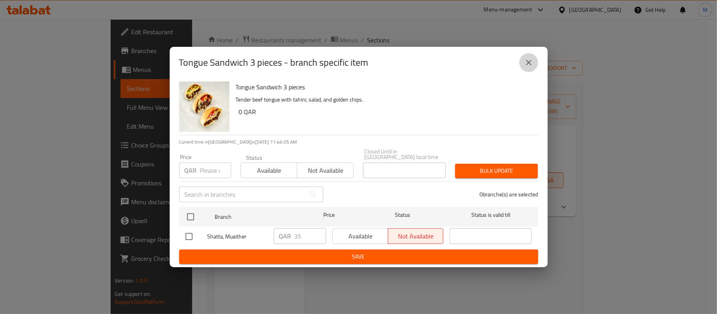
click at [532, 65] on icon "close" at bounding box center [528, 62] width 9 height 9
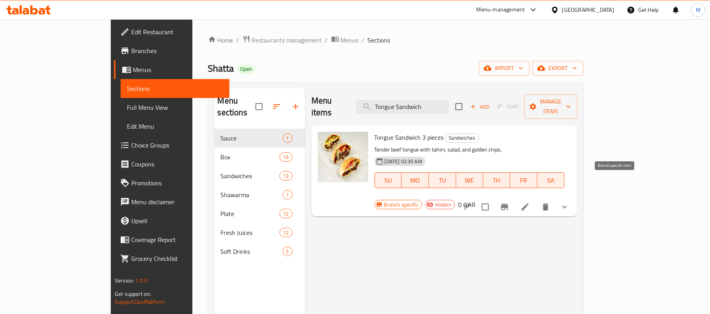
click at [508, 204] on icon "Branch-specific-item" at bounding box center [504, 207] width 7 height 6
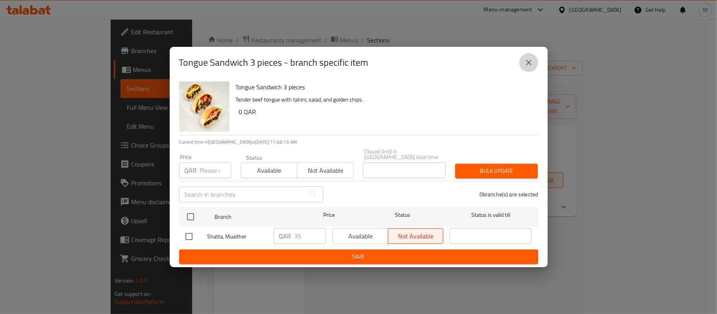
click at [525, 60] on icon "close" at bounding box center [528, 62] width 9 height 9
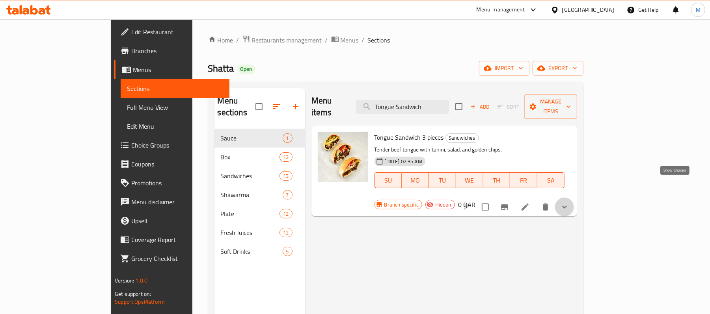
click at [569, 203] on icon "show more" at bounding box center [563, 207] width 9 height 9
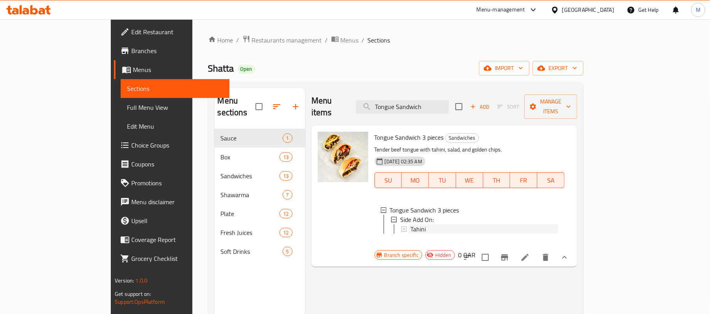
click at [410, 225] on span "Tahini" at bounding box center [417, 229] width 15 height 9
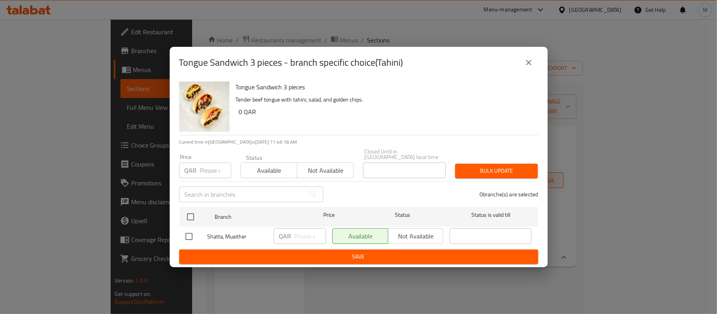
click at [533, 63] on icon "close" at bounding box center [528, 62] width 9 height 9
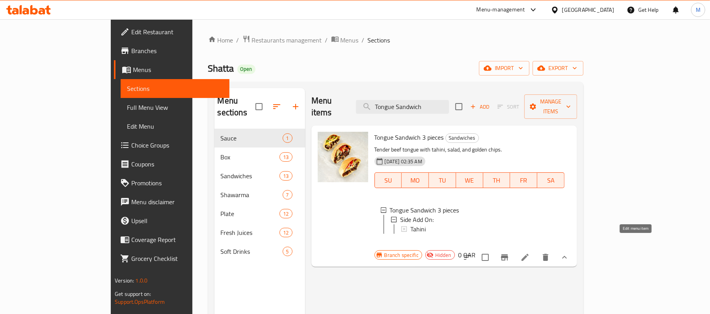
click at [530, 253] on icon at bounding box center [524, 257] width 9 height 9
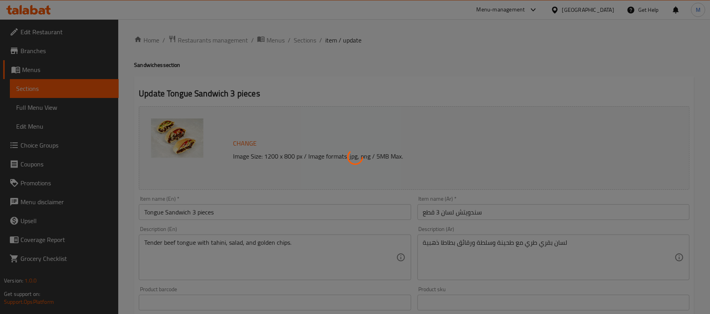
type input "إضافة جانبية:"
type input "0"
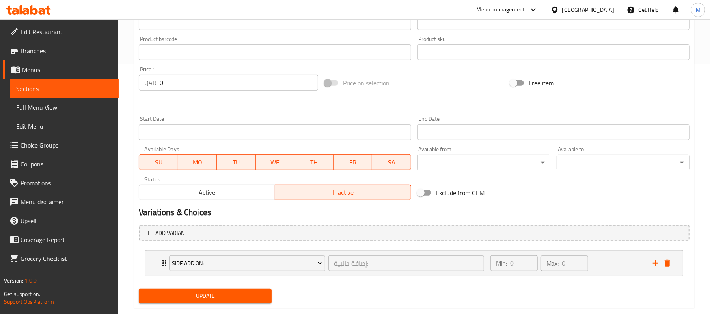
scroll to position [262, 0]
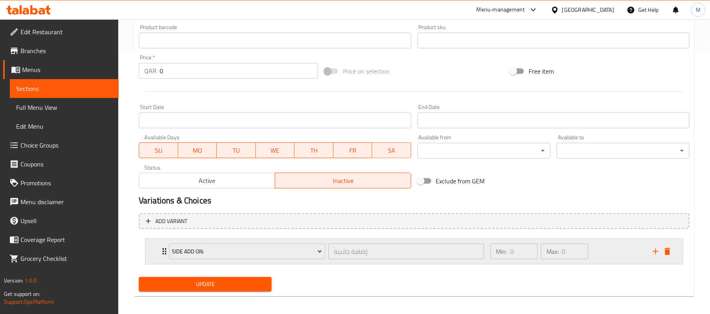
click at [151, 254] on div "Side Add On: إضافة جانبية: ​ Min: 0 ​ Max: 0 ​" at bounding box center [413, 251] width 537 height 25
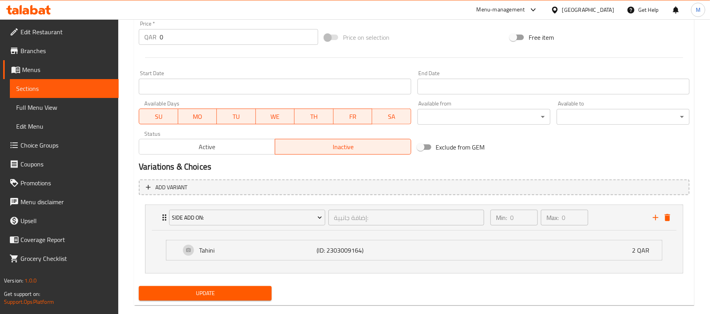
scroll to position [310, 0]
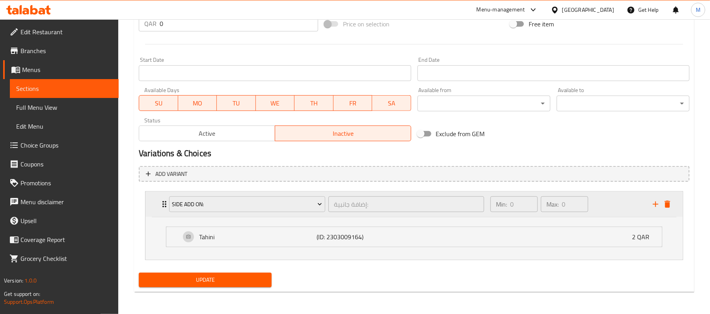
click at [154, 209] on div "Side Add On: إضافة جانبية: ​ Min: 0 ​ Max: 0 ​" at bounding box center [413, 204] width 537 height 25
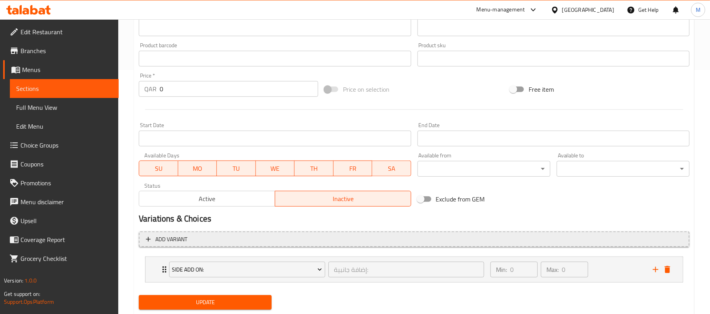
scroll to position [262, 0]
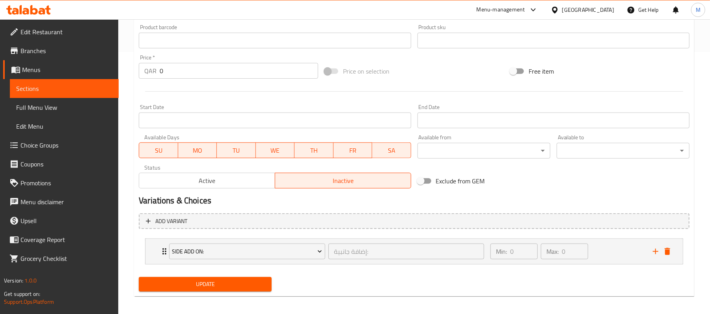
click at [195, 181] on span "Active" at bounding box center [207, 180] width 130 height 11
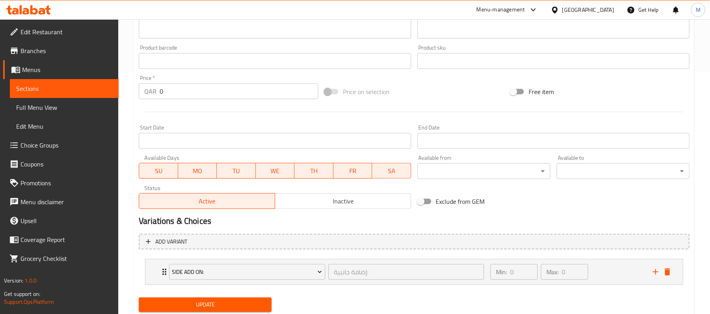
scroll to position [267, 0]
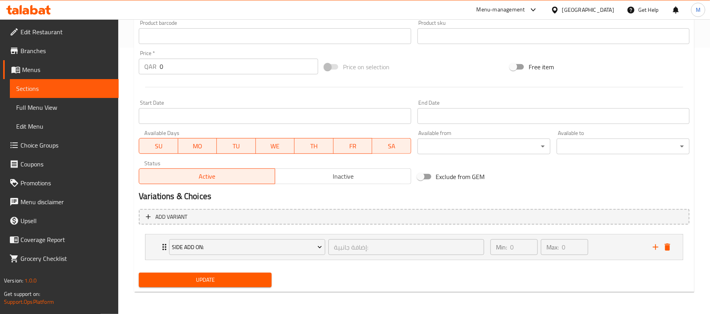
click at [199, 284] on span "Update" at bounding box center [205, 280] width 120 height 10
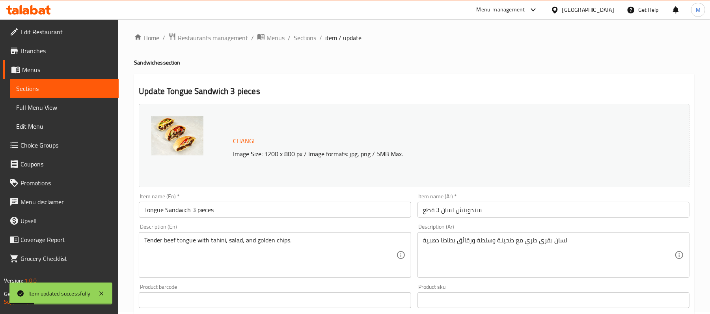
scroll to position [0, 0]
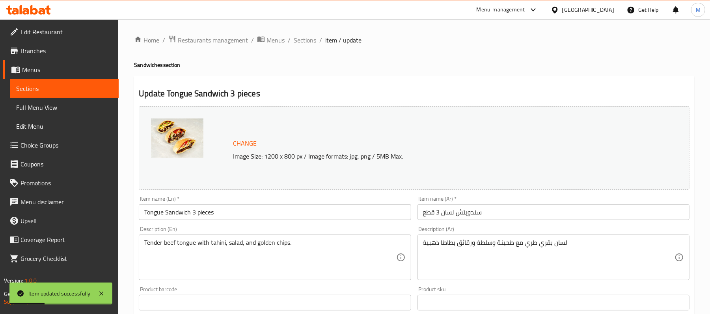
click at [303, 43] on span "Sections" at bounding box center [305, 39] width 22 height 9
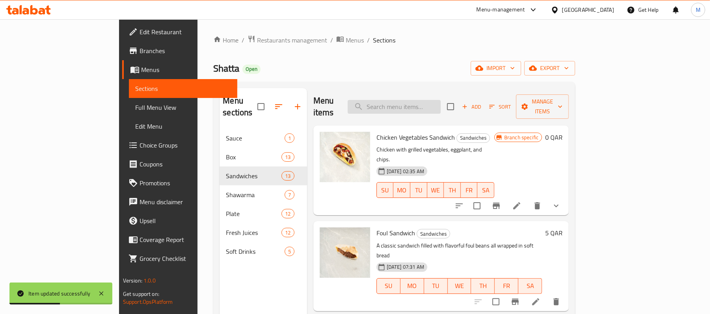
click at [429, 102] on input "search" at bounding box center [393, 107] width 93 height 14
click at [440, 104] on input "search" at bounding box center [393, 107] width 93 height 14
paste input "Tongue Sandwich"
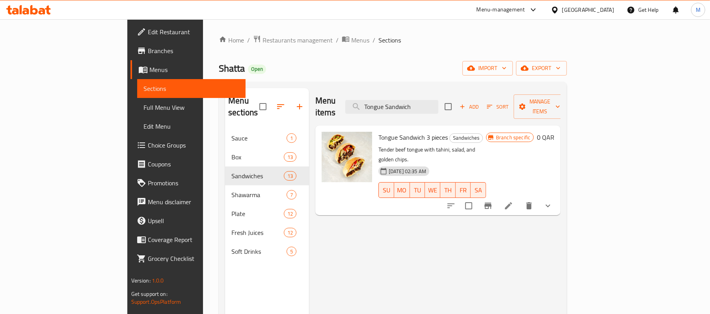
type input "Tongue Sandwich"
click at [262, 38] on span "Restaurants management" at bounding box center [297, 39] width 70 height 9
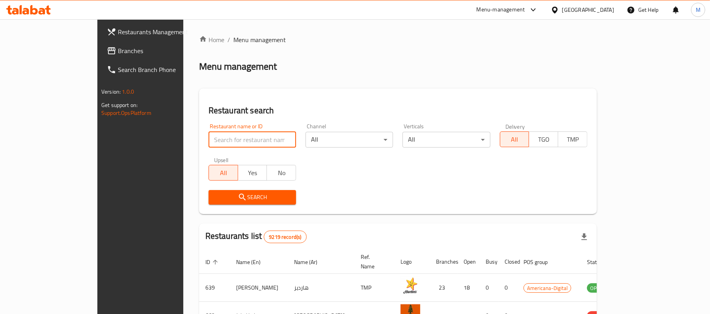
click at [240, 137] on input "search" at bounding box center [251, 140] width 87 height 16
type input "chef meshaltet"
click button "Search" at bounding box center [251, 197] width 87 height 15
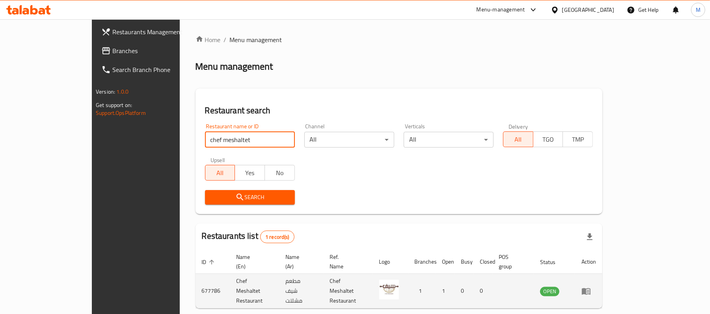
click at [230, 282] on td "Chef Meshaltet Restaurant" at bounding box center [254, 291] width 49 height 35
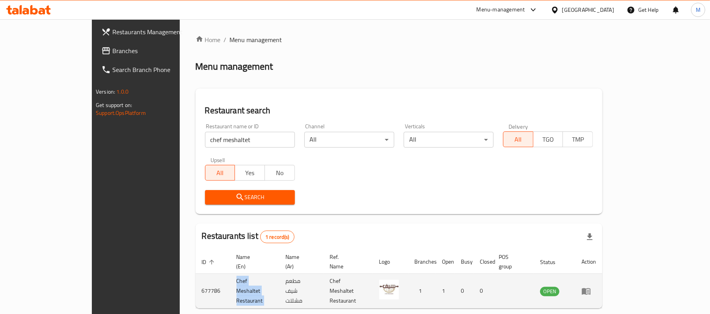
click at [230, 282] on td "Chef Meshaltet Restaurant" at bounding box center [254, 291] width 49 height 35
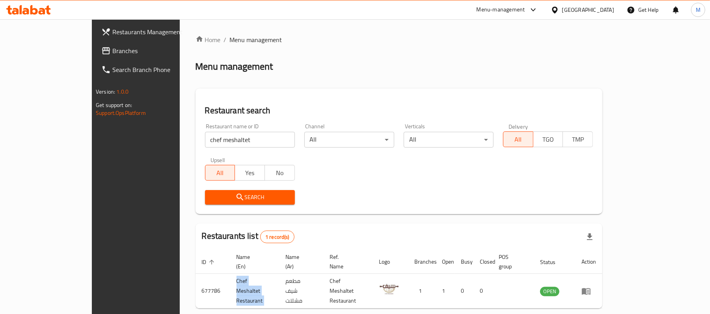
copy td "Chef Meshaltet Restaurant"
click at [525, 10] on div "Menu-management" at bounding box center [500, 9] width 48 height 9
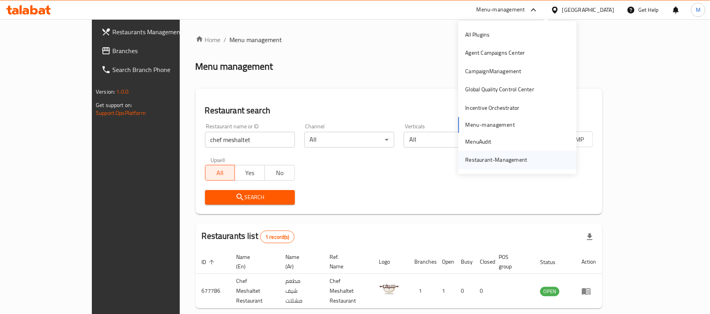
click at [498, 160] on div "Restaurant-Management" at bounding box center [496, 160] width 62 height 9
